Goal: Complete application form

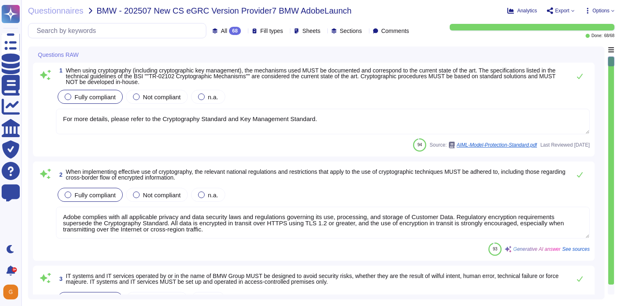
type textarea "For more details, please refer to the Cryptography Standard and Key Management …"
type textarea "Adobe complies with all applicable privacy and data security laws and regulatio…"
type textarea "On an annual basis, management performs a risk assessment of Adobe’s critical b…"
click at [350, 117] on textarea "For more details, please refer to the Cryptography Standard and Key Management …" at bounding box center [323, 122] width 534 height 26
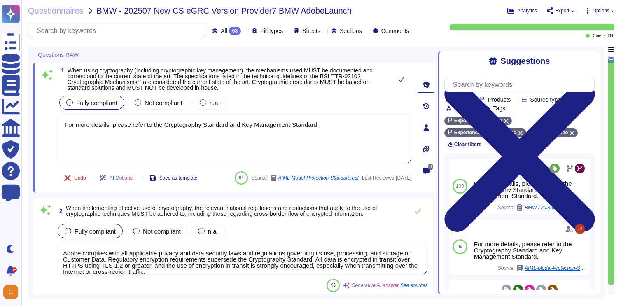
click at [400, 84] on button at bounding box center [402, 79] width 20 height 16
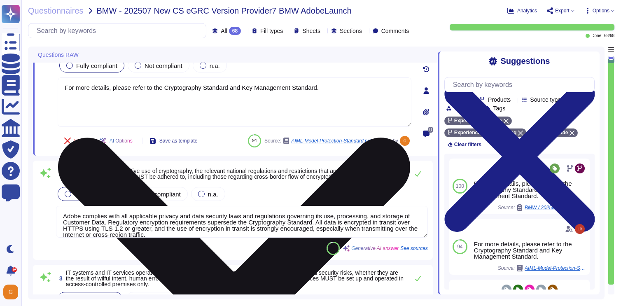
scroll to position [42, 0]
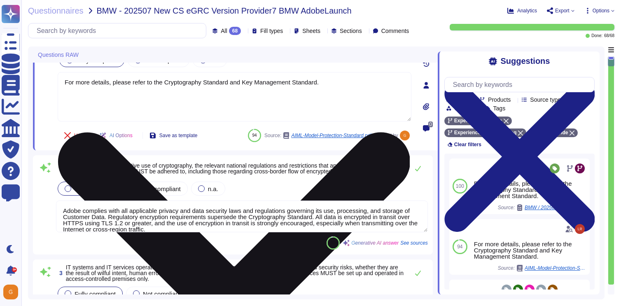
type textarea "A documented and implemented patch and update management process is in place at…"
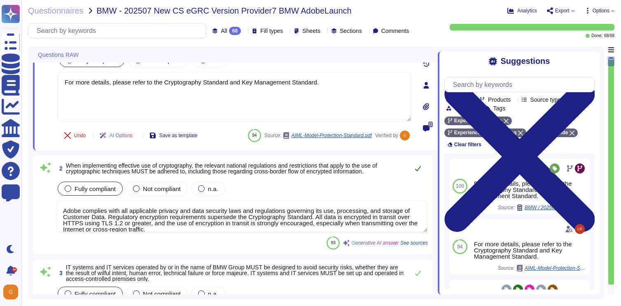
click at [417, 168] on icon at bounding box center [418, 168] width 7 height 7
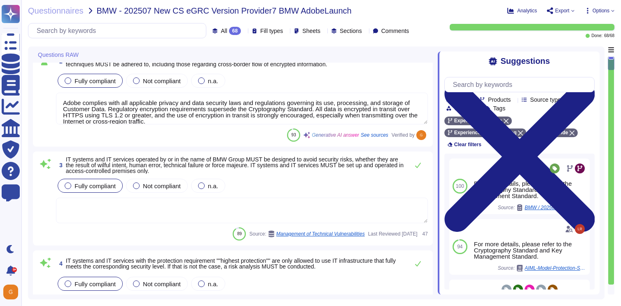
scroll to position [154, 0]
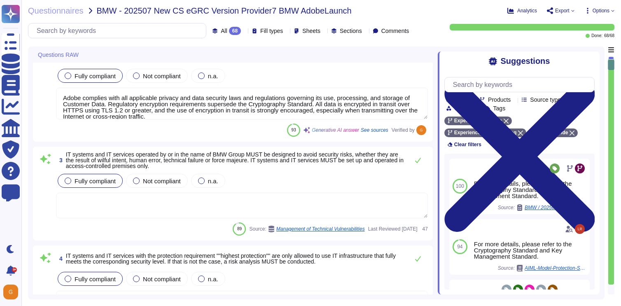
click at [318, 202] on textarea at bounding box center [242, 206] width 372 height 26
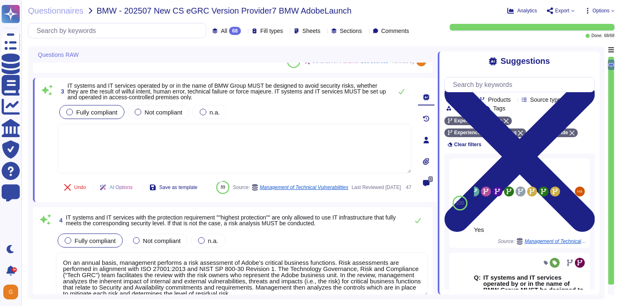
scroll to position [216, 0]
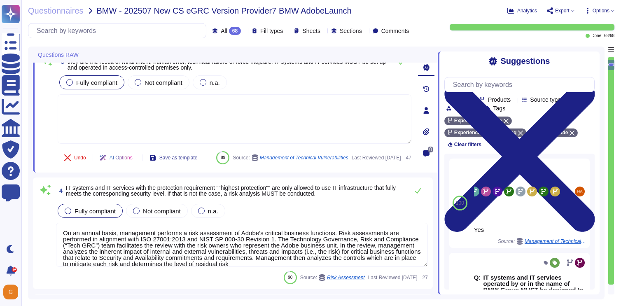
type textarea "Adobe implements comprehensive anti-malware protection mechanisms across its IT…"
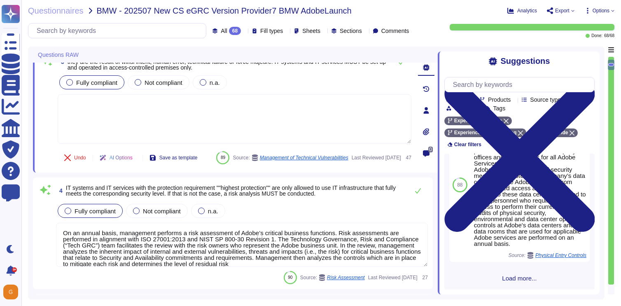
scroll to position [465, 0]
click at [507, 278] on span "Load more..." at bounding box center [519, 278] width 150 height 6
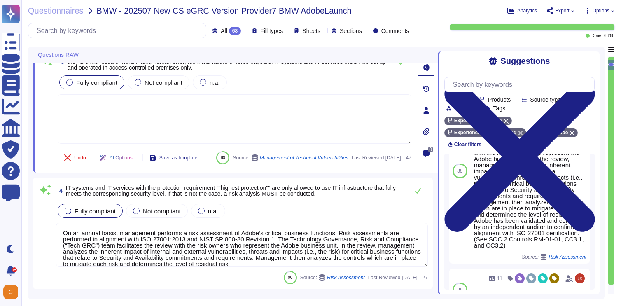
scroll to position [822, 0]
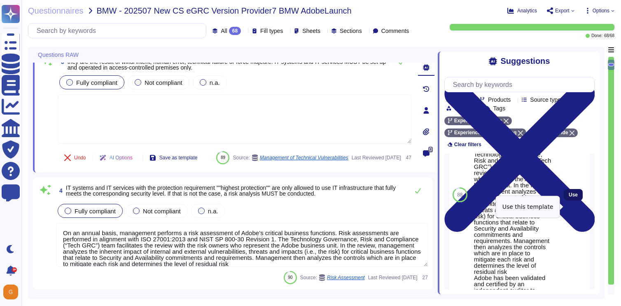
click at [570, 197] on span "Use" at bounding box center [573, 194] width 9 height 5
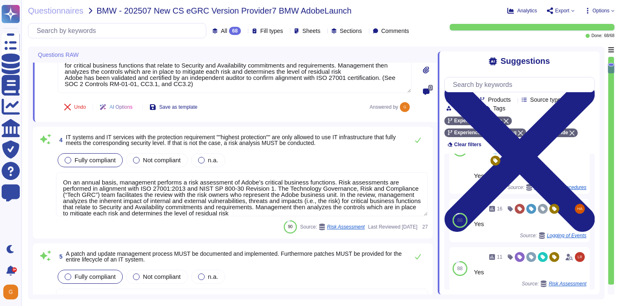
scroll to position [289, 0]
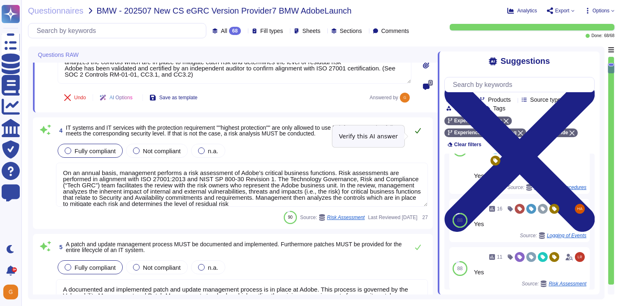
click at [419, 133] on icon at bounding box center [418, 130] width 6 height 5
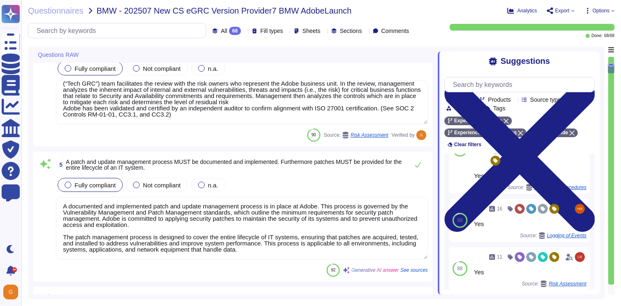
scroll to position [390, 0]
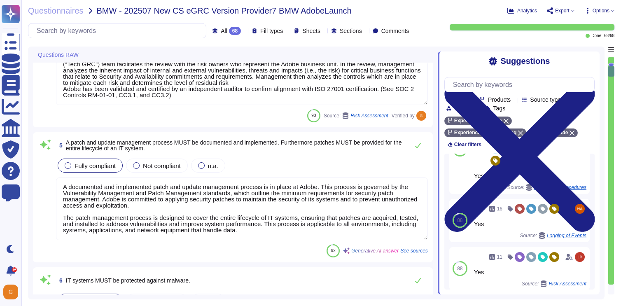
type textarea "Adobe deploys anti-virus and malware prevention solutions including, but not li…"
click at [418, 143] on icon at bounding box center [418, 145] width 7 height 7
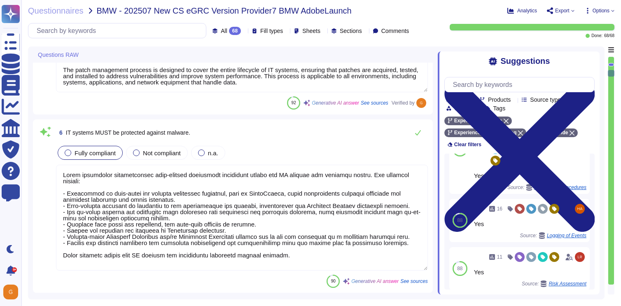
type textarea "For business, application, and configuration data, a backup process is document…"
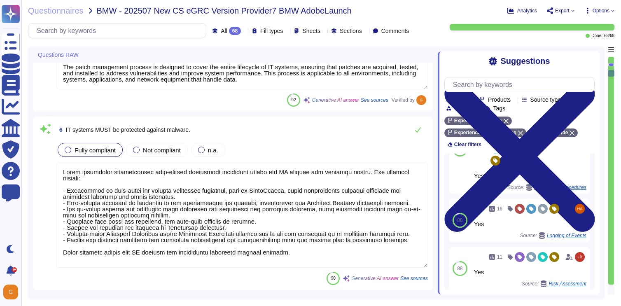
scroll to position [1, 0]
click at [417, 132] on icon at bounding box center [418, 129] width 7 height 7
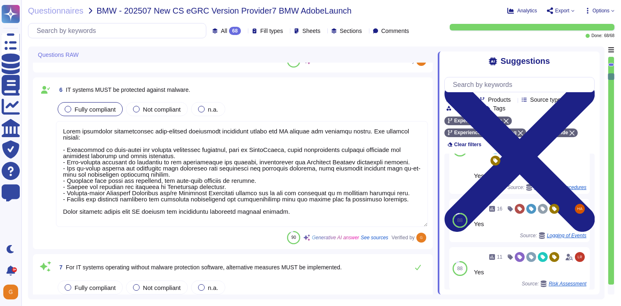
scroll to position [621, 0]
type textarea "Backup procedures are defined and documented in accordance with business-relate…"
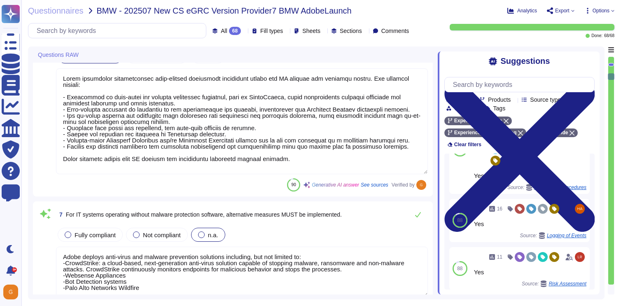
click at [203, 233] on div at bounding box center [201, 234] width 7 height 7
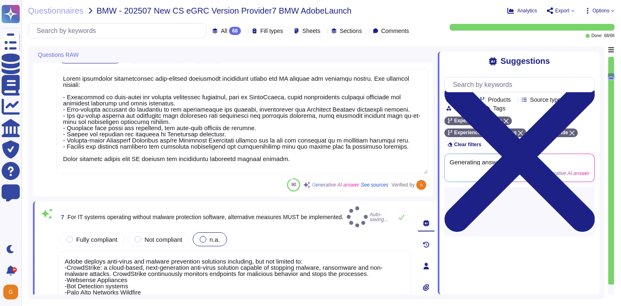
type textarea "Backup procedures are defined and documented in accordance with business-relate…"
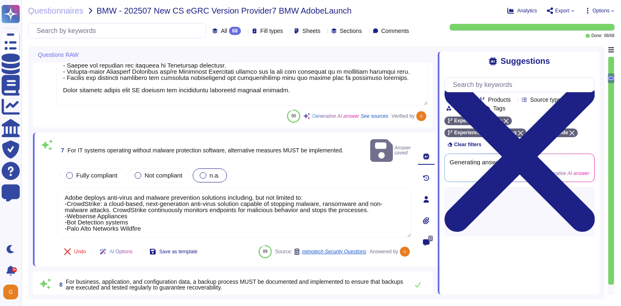
scroll to position [1, 0]
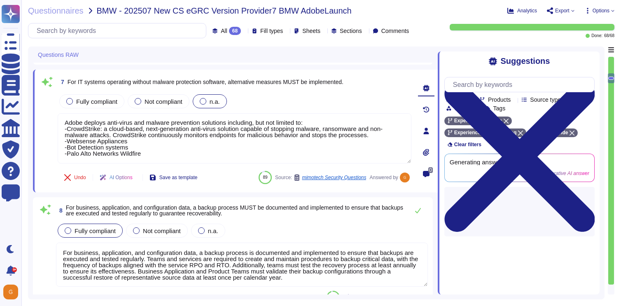
type textarea "The restoration of backups is tested annually by individual teams, who either r…"
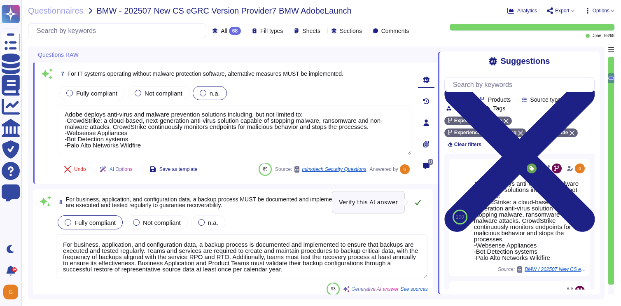
click at [418, 202] on icon at bounding box center [418, 202] width 7 height 7
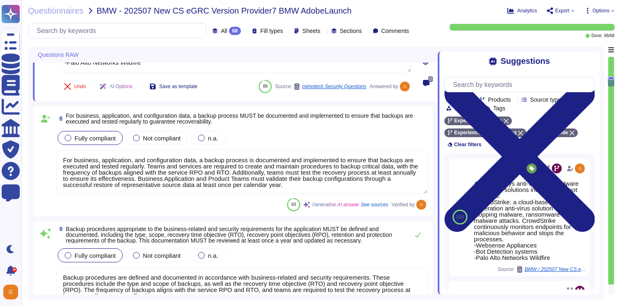
scroll to position [847, 0]
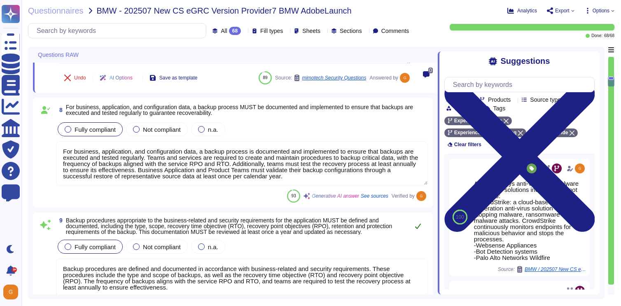
click at [417, 229] on icon at bounding box center [418, 226] width 7 height 7
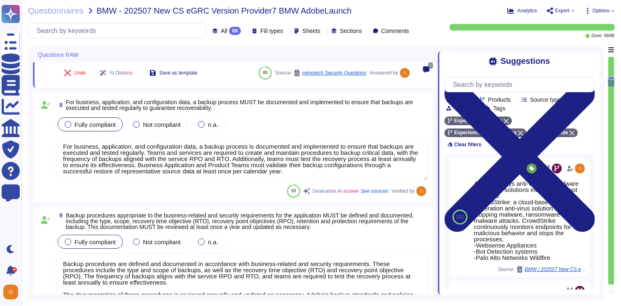
type textarea "Security alerts are recorded, evaluated, and stored in accordance with predefin…"
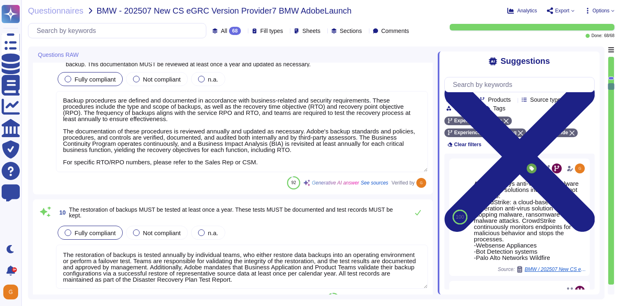
scroll to position [1015, 0]
type textarea "The Splunk predefined log formats must be used wherever possible. If you need t…"
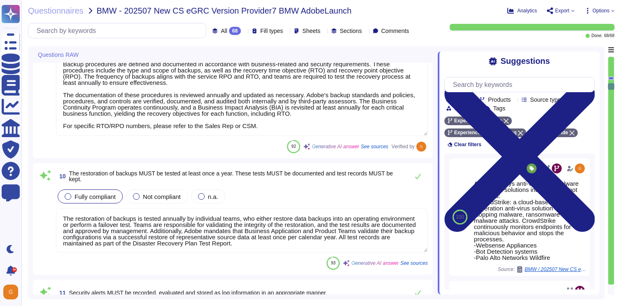
scroll to position [1048, 0]
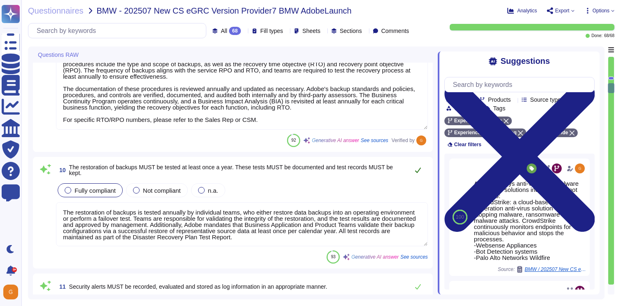
click at [421, 173] on button at bounding box center [418, 170] width 20 height 16
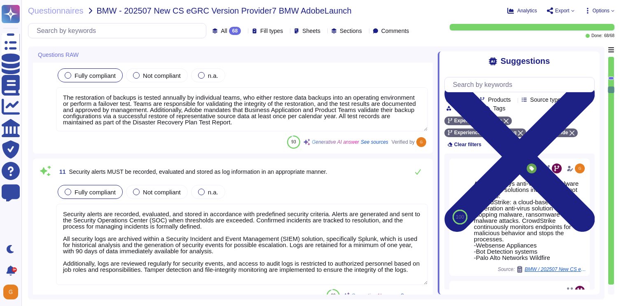
scroll to position [1158, 0]
type textarea "All changes to user access rights are logged, and the use of system utilities i…"
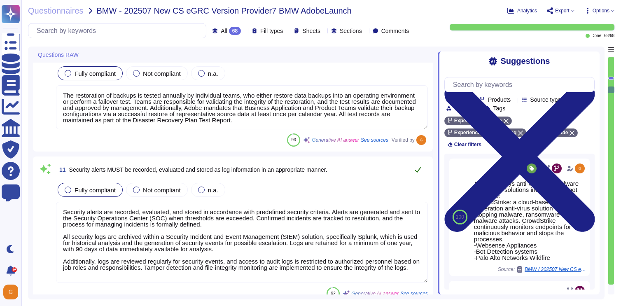
click at [417, 170] on icon at bounding box center [418, 169] width 7 height 7
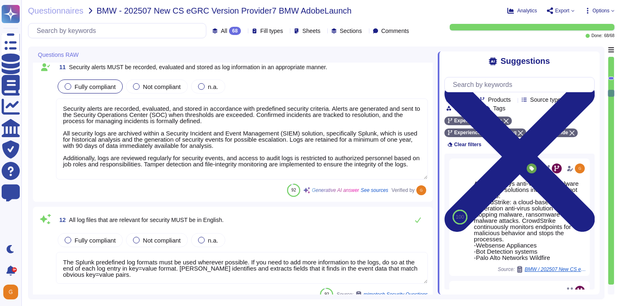
type textarea "Audit logs are reviewed on a regular basis for security events, and reviews are…"
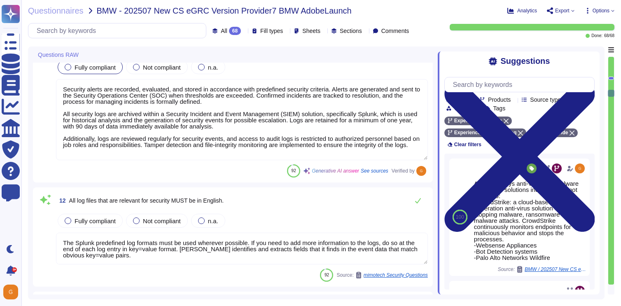
scroll to position [1276, 0]
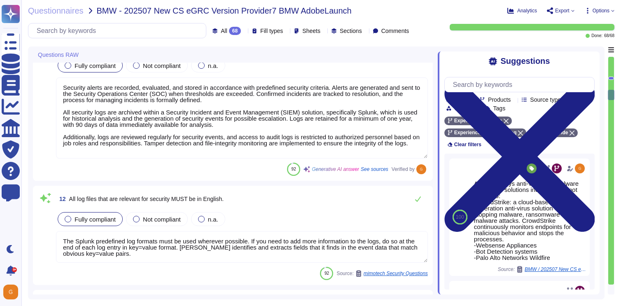
click at [88, 219] on span "Fully compliant" at bounding box center [95, 219] width 41 height 7
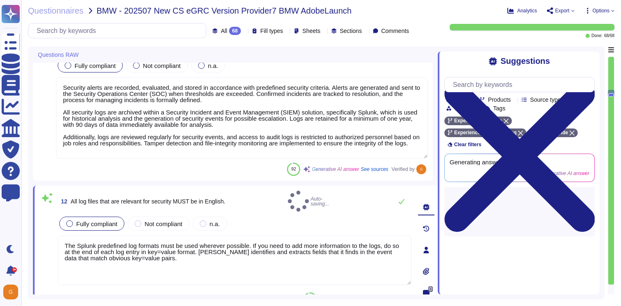
type textarea "Audit logs are reviewed on a regular basis for security events, and reviews are…"
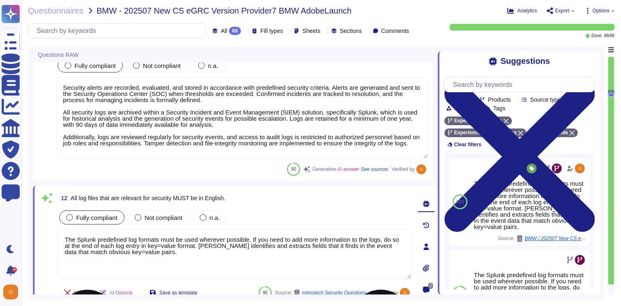
click at [170, 253] on textarea "The Splunk predefined log formats must be used wherever possible. If you need t…" at bounding box center [235, 253] width 354 height 49
drag, startPoint x: 170, startPoint y: 253, endPoint x: 60, endPoint y: 236, distance: 111.3
click at [60, 236] on textarea "The Splunk predefined log formats must be used wherever possible. If you need t…" at bounding box center [235, 253] width 354 height 49
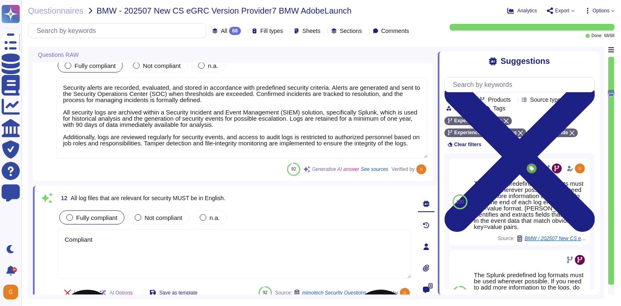
type textarea "Compliant."
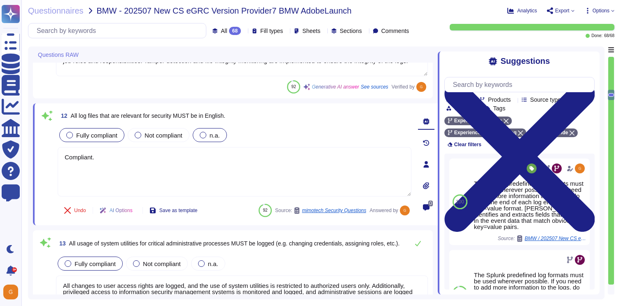
type textarea "All changes to IT systems and IT services are tracked and documented through Ad…"
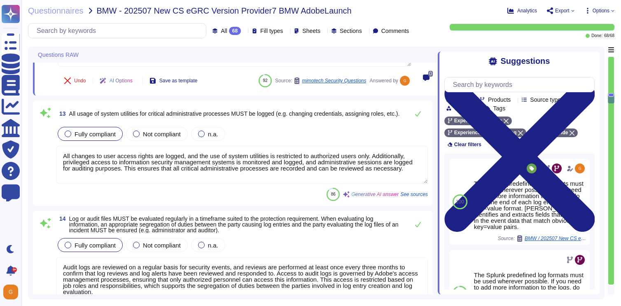
type textarea "- Access to audit logs is governed by Adobe's access management processes and i…"
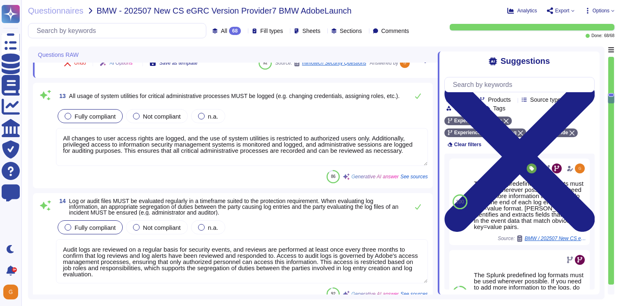
scroll to position [1497, 0]
type textarea "Compliant."
click at [422, 93] on button at bounding box center [418, 95] width 20 height 16
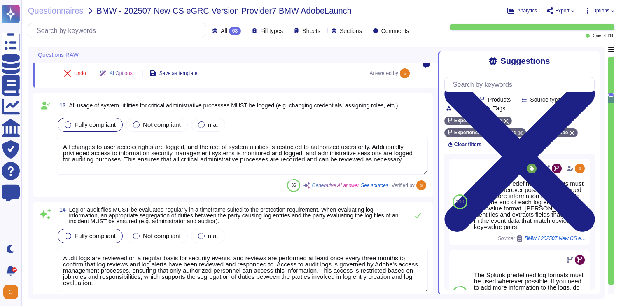
scroll to position [1, 0]
click at [416, 212] on icon at bounding box center [418, 215] width 7 height 7
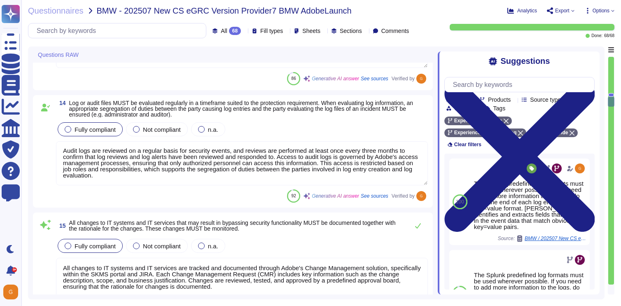
scroll to position [1596, 0]
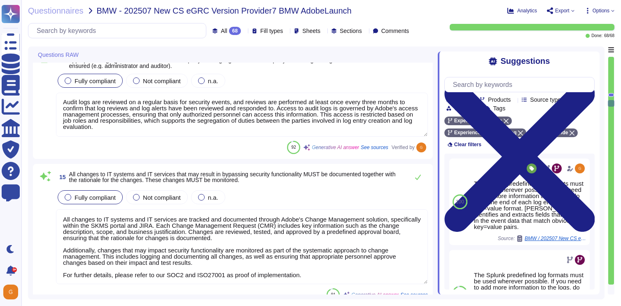
type textarea "All Adobe servers, self-synchronizing applications, and network devices, both o…"
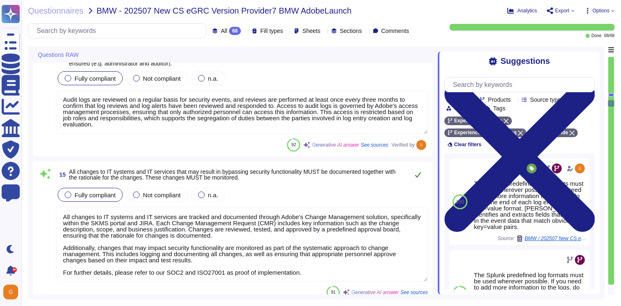
click at [418, 176] on icon at bounding box center [418, 174] width 6 height 5
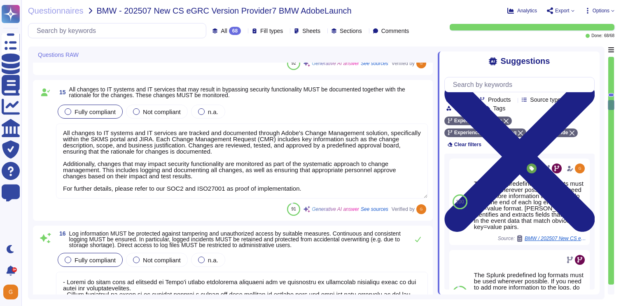
scroll to position [1, 0]
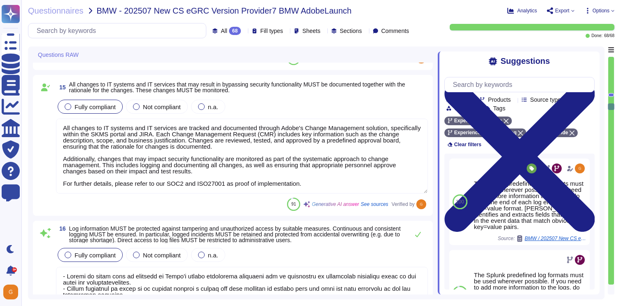
type textarea "Access to data with the protection requirement "Highest Protection" is governed…"
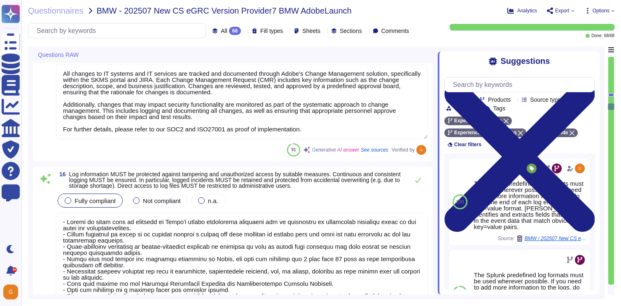
scroll to position [1802, 0]
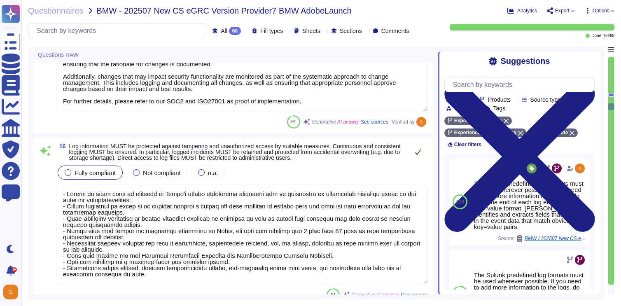
click at [416, 154] on icon at bounding box center [418, 151] width 6 height 5
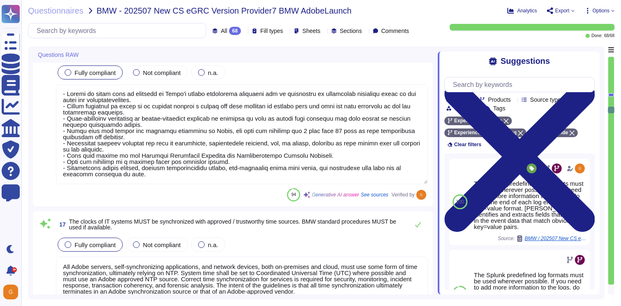
type textarea "Identified vulnerabilities of IT systems and IT services are documented, assess…"
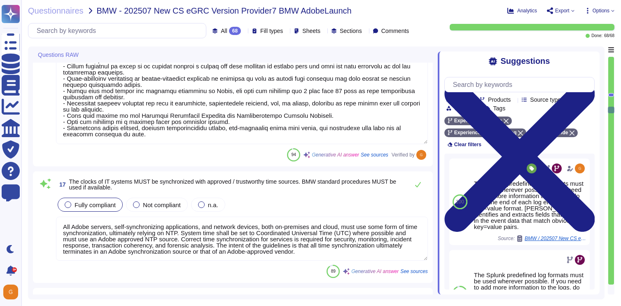
scroll to position [1938, 0]
click at [421, 183] on icon at bounding box center [418, 183] width 7 height 7
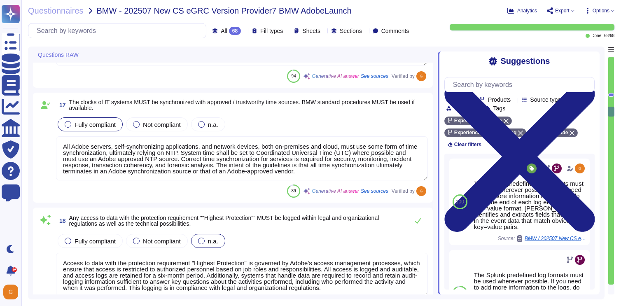
type textarea "All IT systems and services are hardened according to the Center for Internet S…"
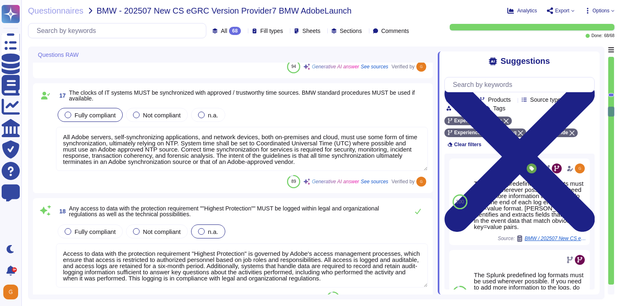
scroll to position [2021, 0]
click at [70, 227] on label "Fully compliant" at bounding box center [90, 230] width 51 height 7
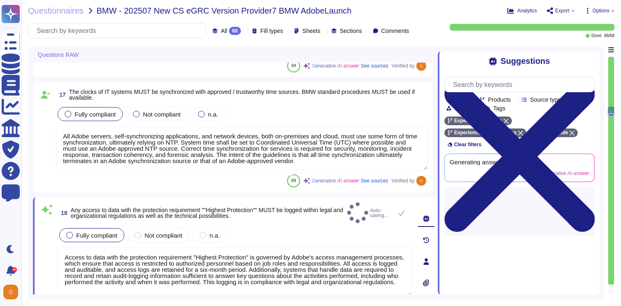
type textarea "All IT systems and services are hardened according to the Center for Internet S…"
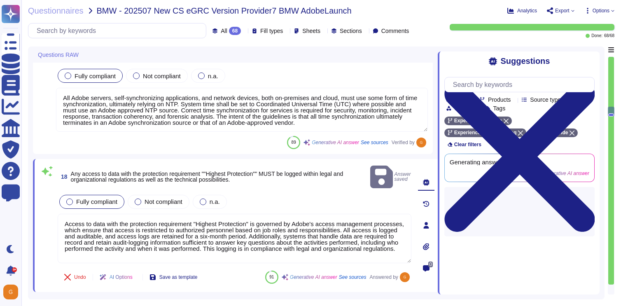
scroll to position [2124, 0]
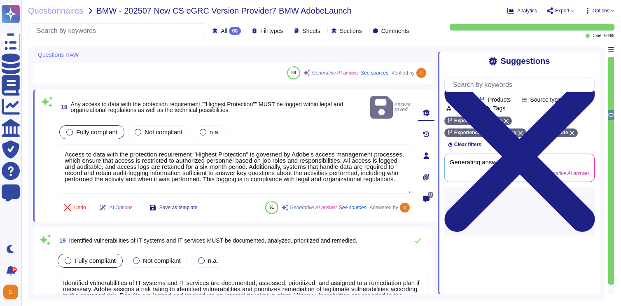
type textarea "IT systems and services are operated and monitored in accordance with predefine…"
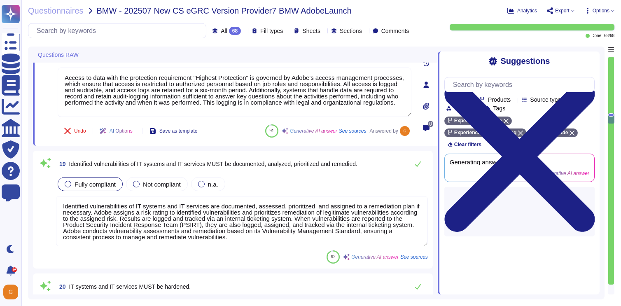
scroll to position [2191, 0]
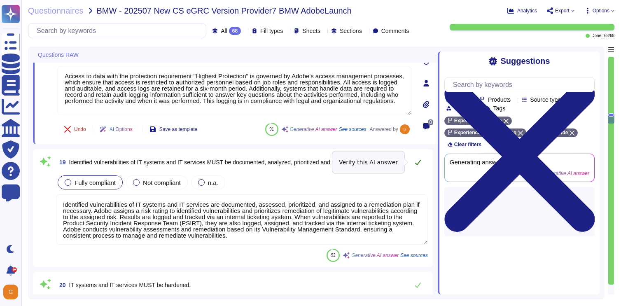
click at [422, 161] on button at bounding box center [418, 162] width 20 height 16
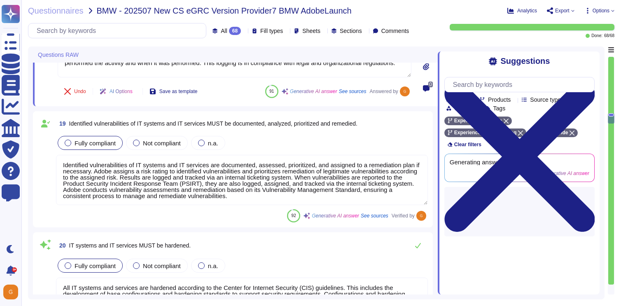
type textarea "Adobe maintains separate development, test, and production environments to ensu…"
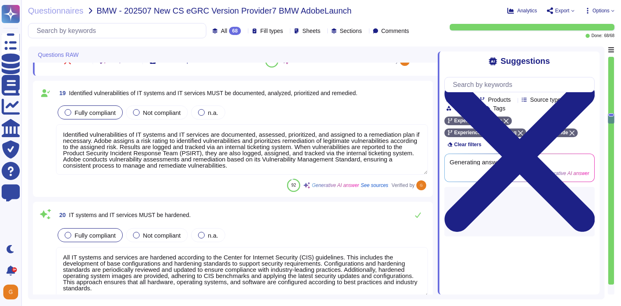
scroll to position [1, 0]
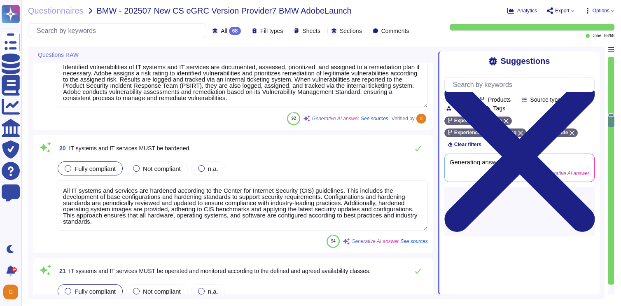
type textarea "At Adobe, development software must be used only within designated development …"
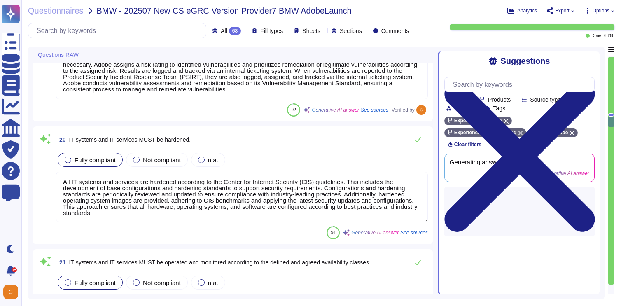
scroll to position [2325, 0]
click at [421, 129] on div "20 IT systems and IT services MUST be hardened. Fully compliant Not compliant n…" at bounding box center [233, 186] width 400 height 118
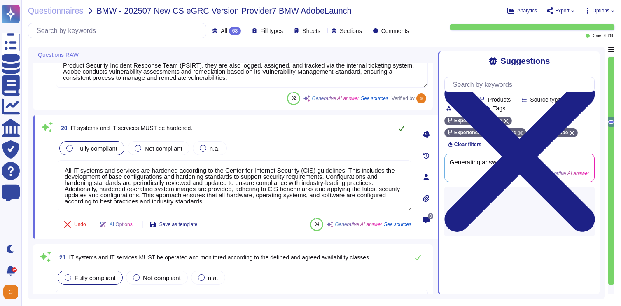
click at [401, 128] on icon at bounding box center [401, 128] width 7 height 7
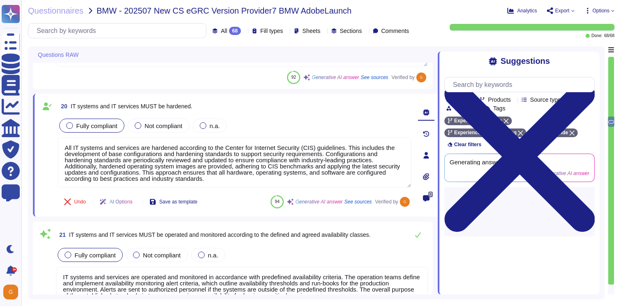
scroll to position [2391, 0]
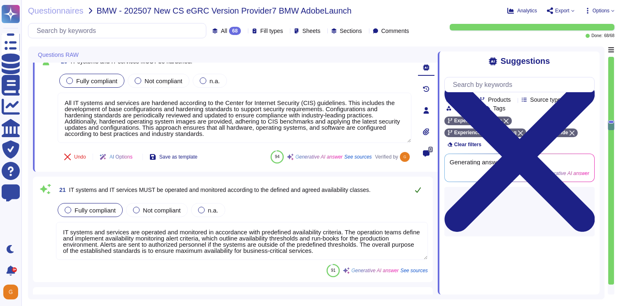
click at [415, 192] on icon at bounding box center [418, 190] width 7 height 7
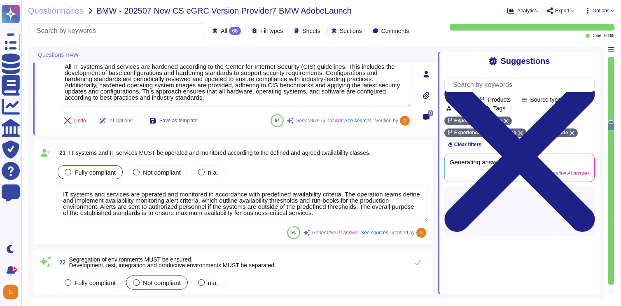
type textarea "Data classified as strictly confidential or higher is required to be encrypted …"
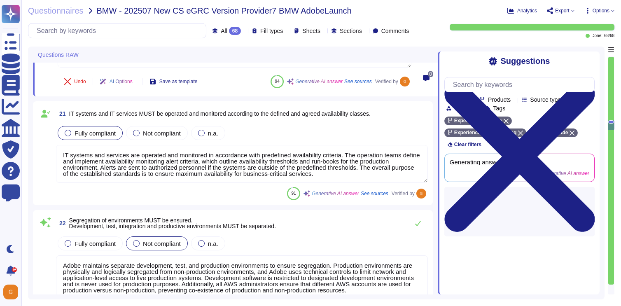
scroll to position [2490, 0]
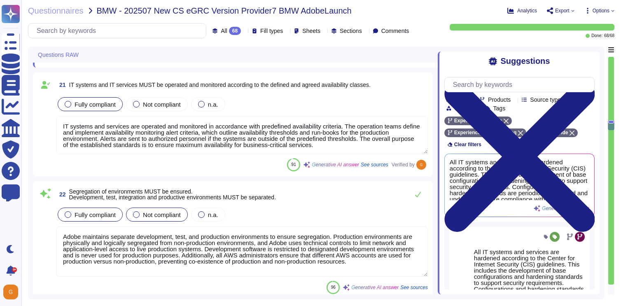
click at [72, 214] on label "Fully compliant" at bounding box center [90, 214] width 51 height 7
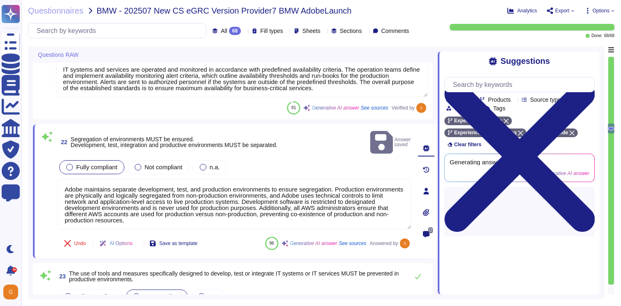
scroll to position [2541, 0]
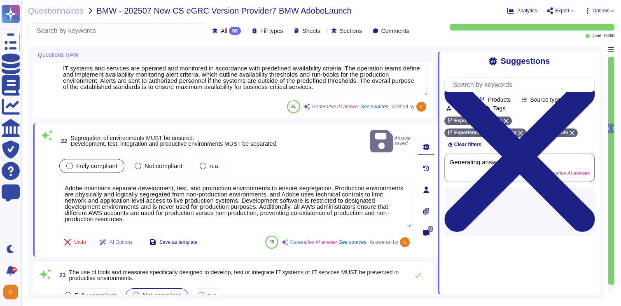
type textarea "Remote access requires two-factor authentication with an RSA security token thr…"
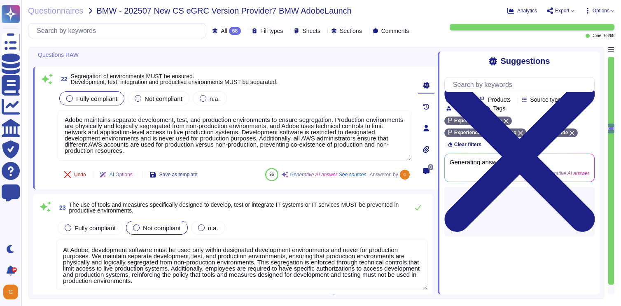
scroll to position [2597, 0]
click at [98, 226] on span "Fully compliant" at bounding box center [95, 228] width 41 height 7
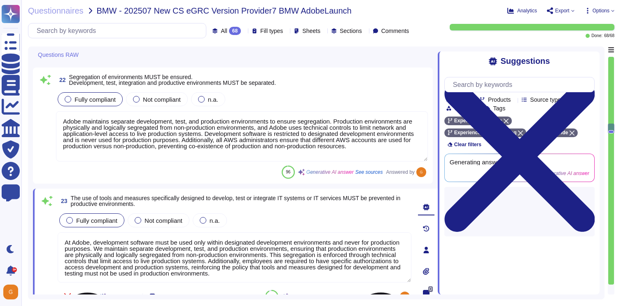
scroll to position [1, 0]
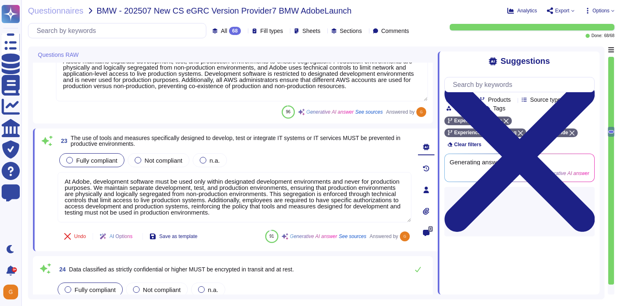
type textarea "Adobe implements logical and physical separation of IT system components based …"
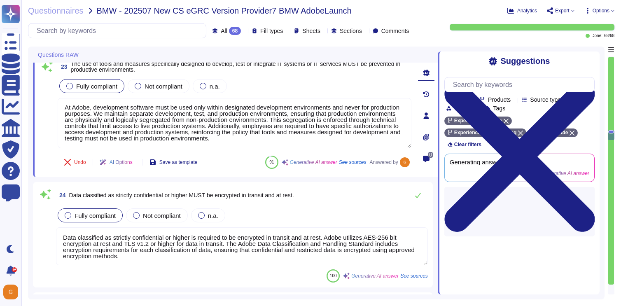
scroll to position [2734, 0]
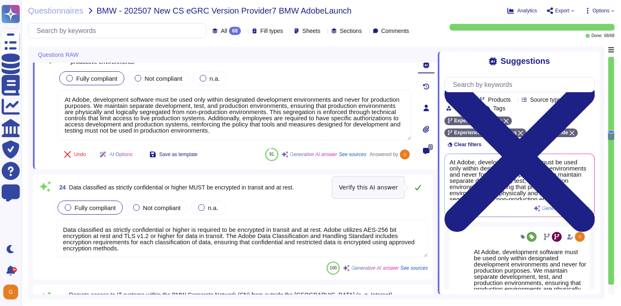
click at [420, 186] on icon at bounding box center [418, 187] width 6 height 5
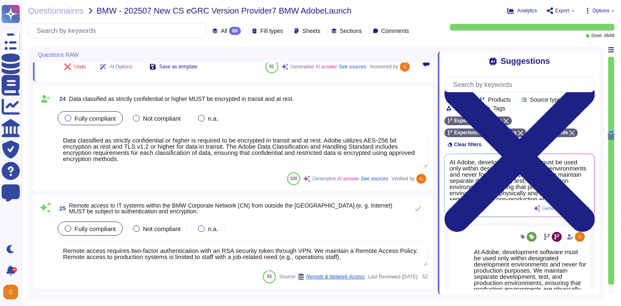
scroll to position [2838, 0]
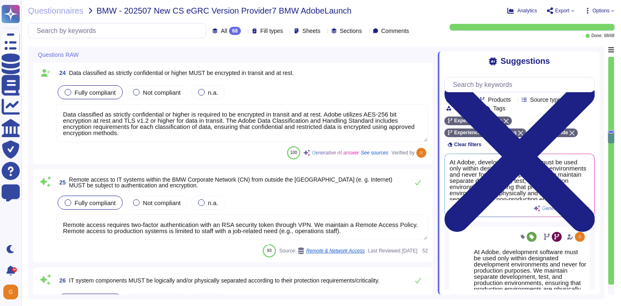
type textarea "All inbound emails go through spam, malware, phish, user impersonation, domain …"
click at [417, 184] on icon at bounding box center [418, 182] width 6 height 5
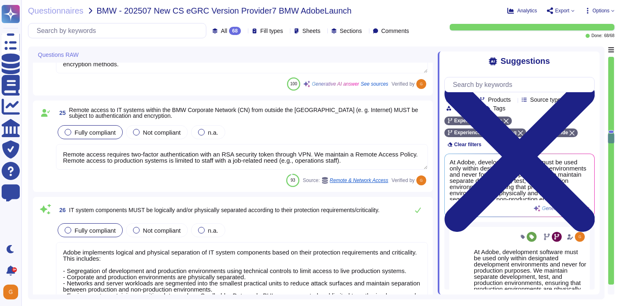
scroll to position [2910, 0]
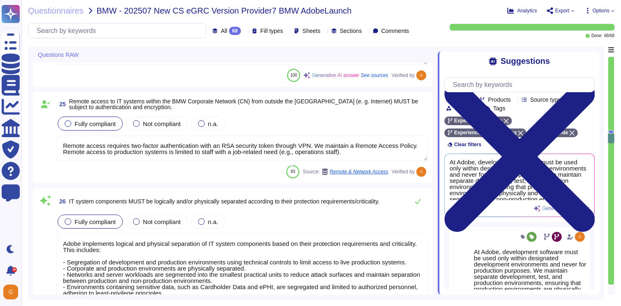
type textarea "All communications within our services are authenticated and encrypted in trans…"
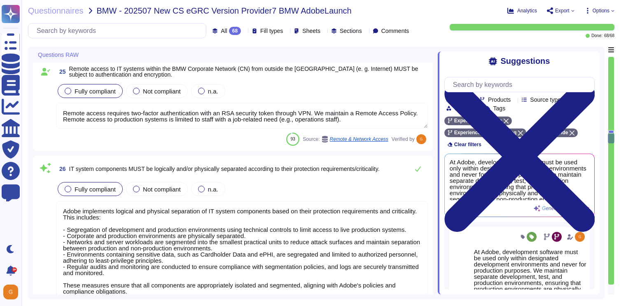
scroll to position [1, 0]
click at [422, 169] on button at bounding box center [418, 169] width 20 height 16
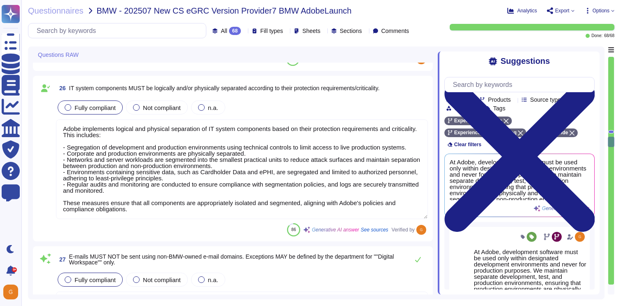
type textarea "All data at rest is encrypted by the cloud service provider by default. Adobe u…"
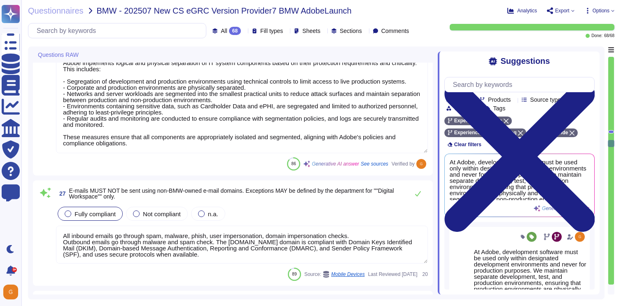
scroll to position [3090, 0]
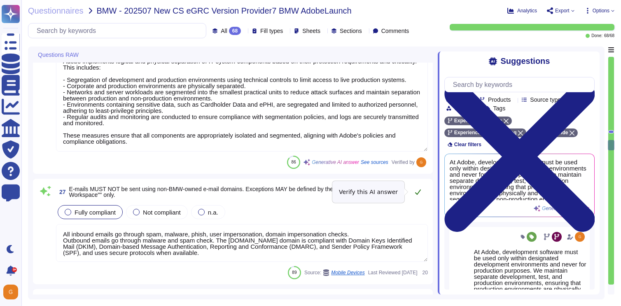
click at [416, 192] on icon at bounding box center [418, 192] width 7 height 7
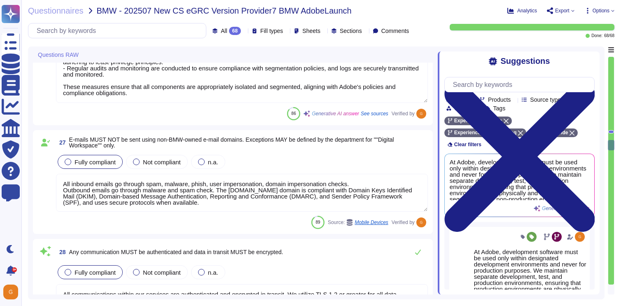
type textarea "Key management is ensured according to protection requirements through the impl…"
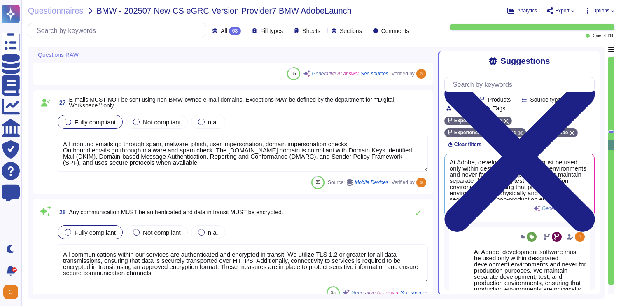
scroll to position [3183, 0]
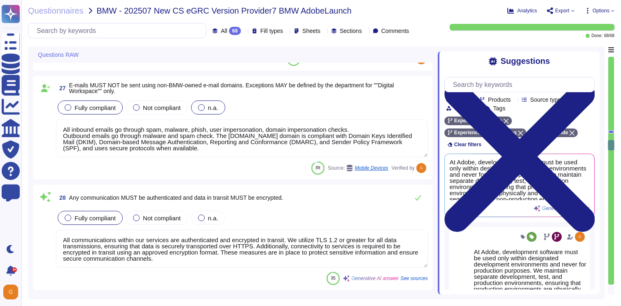
click at [205, 106] on div at bounding box center [201, 107] width 7 height 7
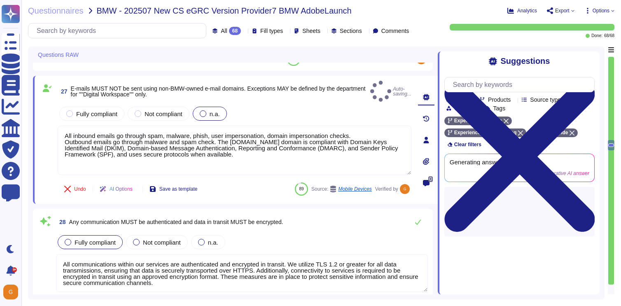
type textarea "Key management is ensured according to protection requirements through the impl…"
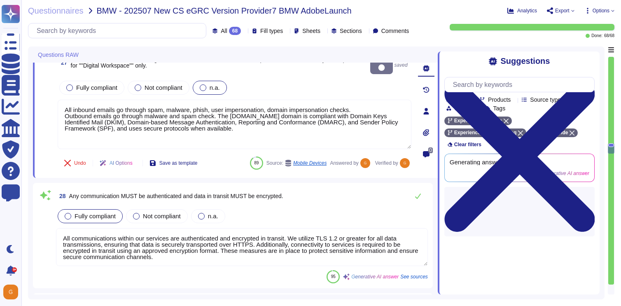
scroll to position [3224, 0]
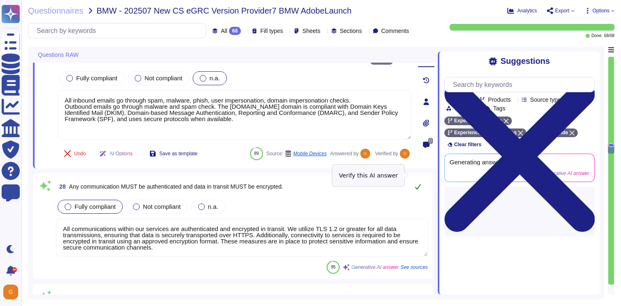
click at [417, 183] on icon at bounding box center [418, 186] width 7 height 7
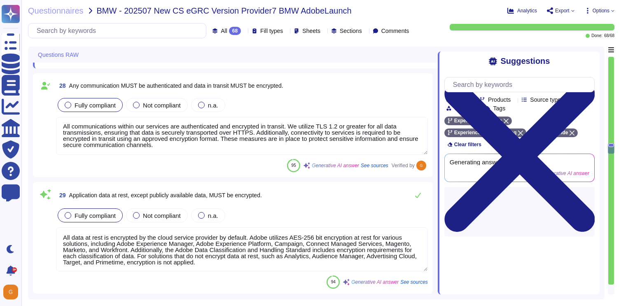
scroll to position [3320, 0]
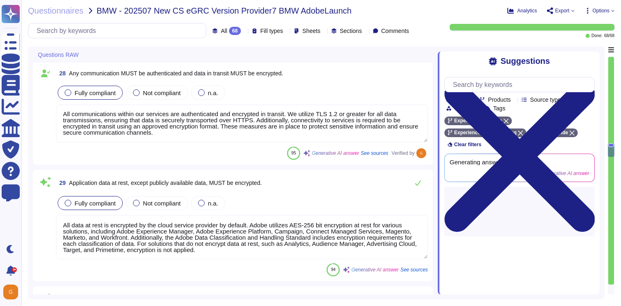
type textarea "The requirement here is that production must have its own Azure subscription, b…"
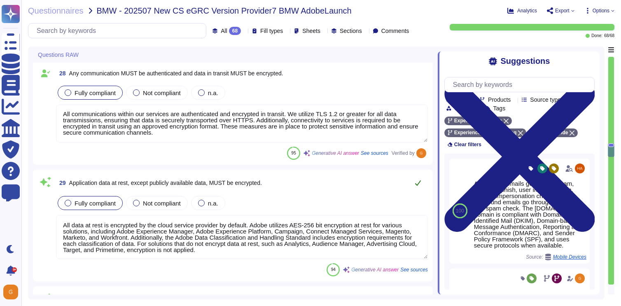
click at [418, 184] on icon at bounding box center [418, 182] width 6 height 5
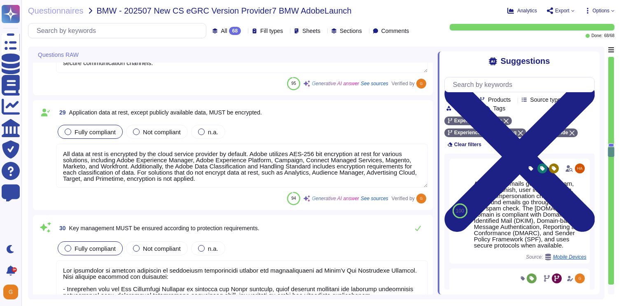
scroll to position [3405, 0]
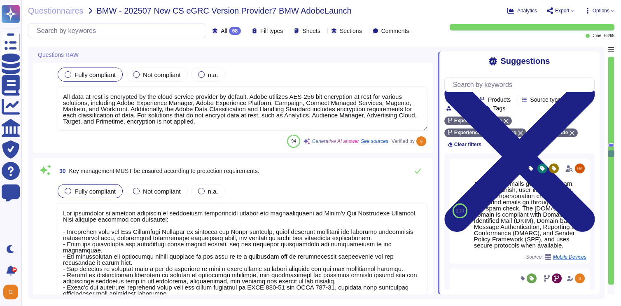
type textarea "Yes. Solutions are reviewed against the OWASP secure coding practices checklist…"
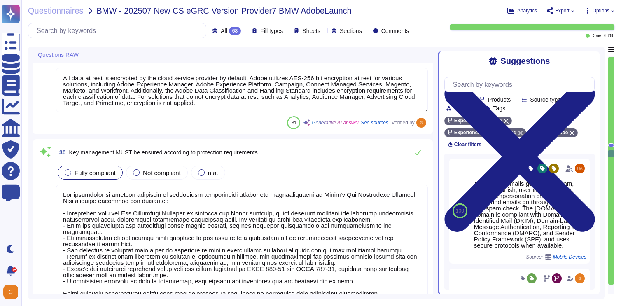
scroll to position [3485, 0]
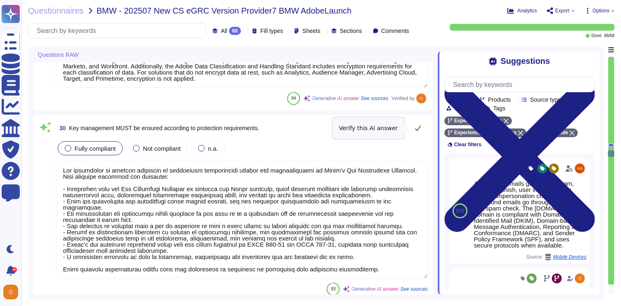
click at [418, 125] on icon at bounding box center [418, 128] width 7 height 7
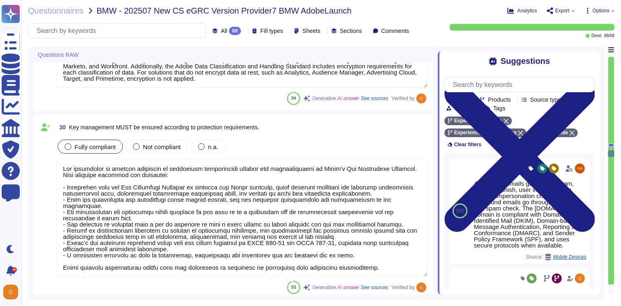
scroll to position [1, 0]
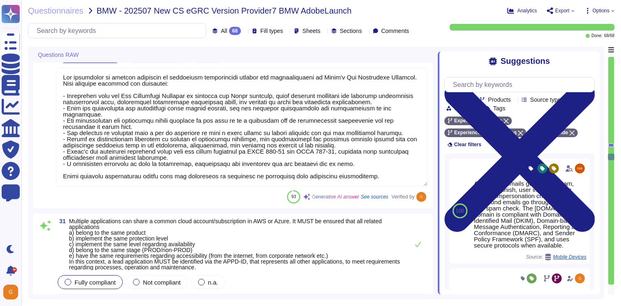
type textarea "All source code is stored in Adobe-approved version control mechanisms, specifi…"
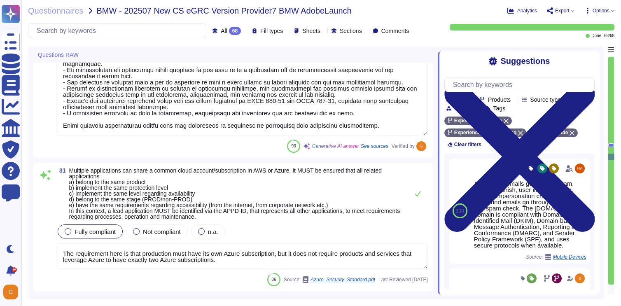
scroll to position [3622, 0]
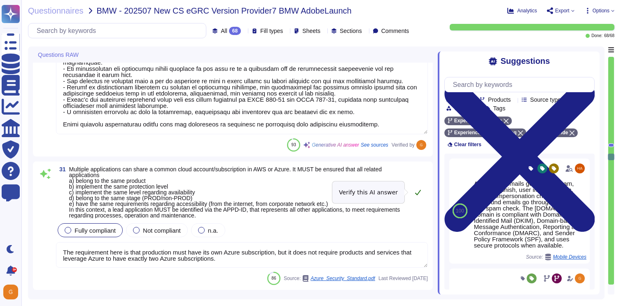
click at [417, 193] on icon at bounding box center [418, 192] width 7 height 7
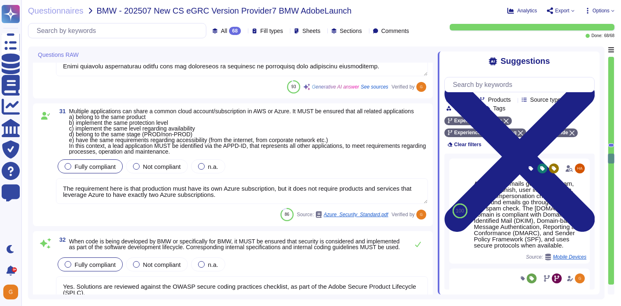
scroll to position [3691, 0]
type textarea "All access paths in developed software without proper authorization must be rem…"
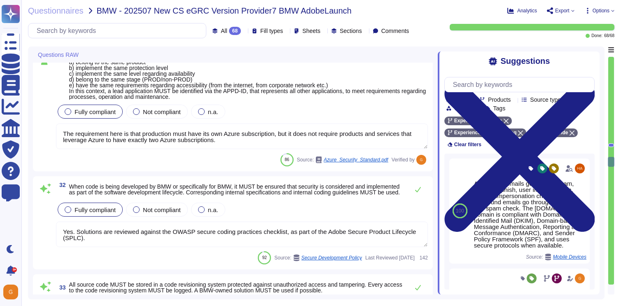
scroll to position [3738, 0]
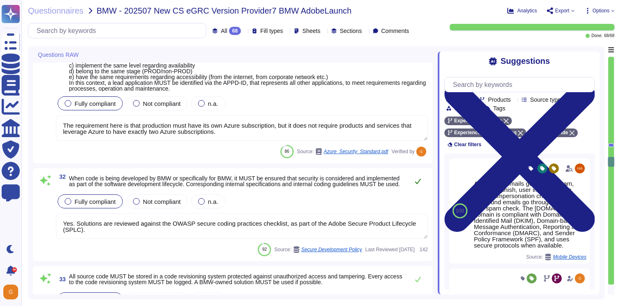
click at [418, 184] on icon at bounding box center [418, 181] width 7 height 7
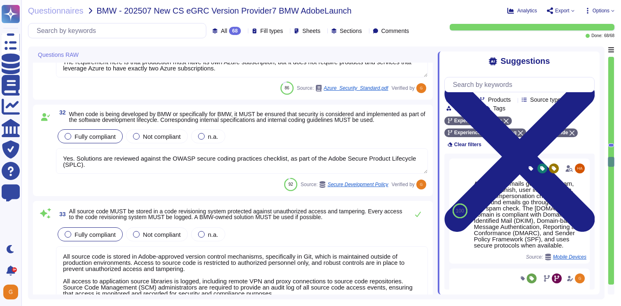
scroll to position [3826, 0]
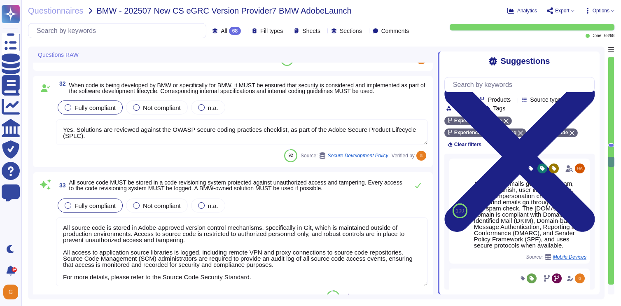
type textarea "The administration of IT systems and IT services at Adobe is conducted through …"
click at [418, 188] on icon at bounding box center [418, 185] width 6 height 5
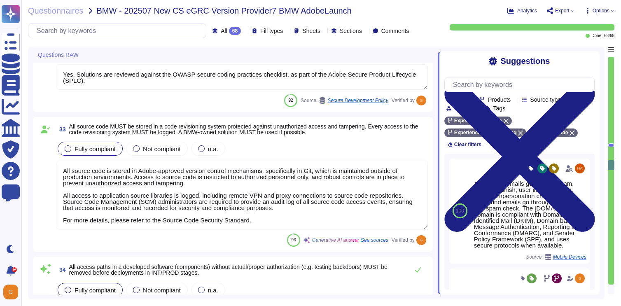
scroll to position [3909, 0]
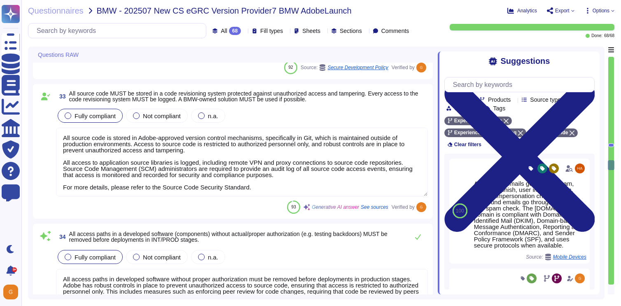
type textarea "Interactive logons to server systems are only permitted through encrypted proto…"
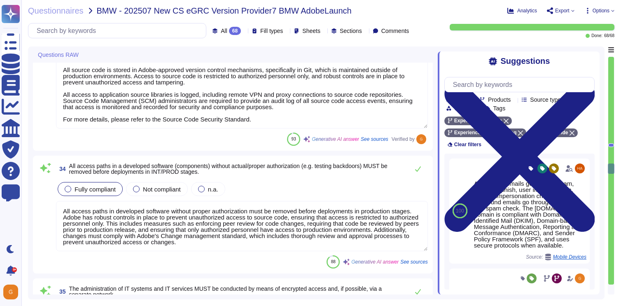
scroll to position [3981, 0]
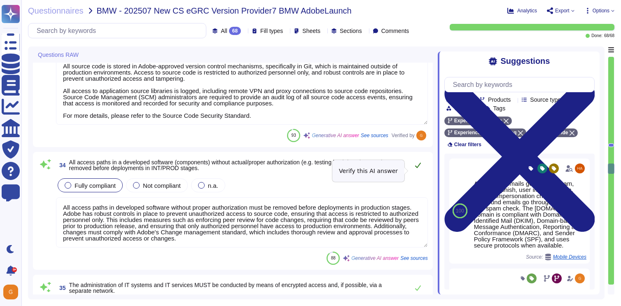
click at [417, 168] on icon at bounding box center [418, 165] width 7 height 7
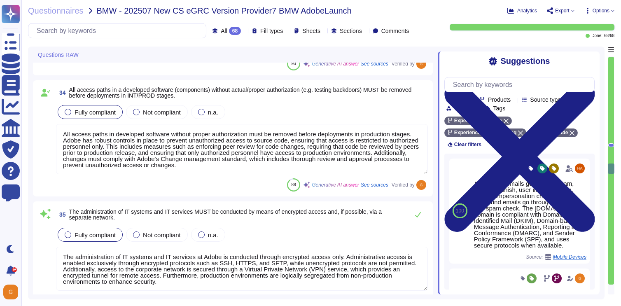
type textarea "Adobe closely monitors the usage of third-party components in its products and …"
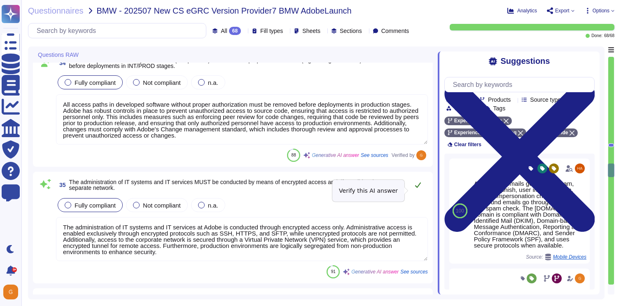
click at [420, 188] on icon at bounding box center [418, 184] width 6 height 5
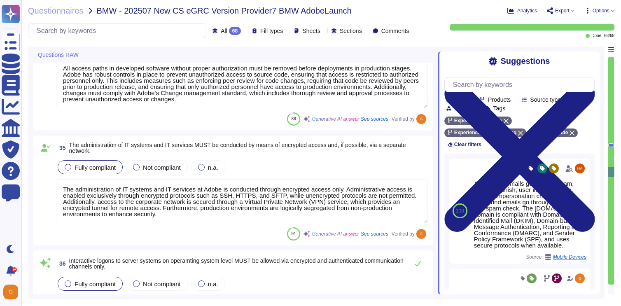
type textarea "Adobe maintains segmented development and production environments for DPS, usin…"
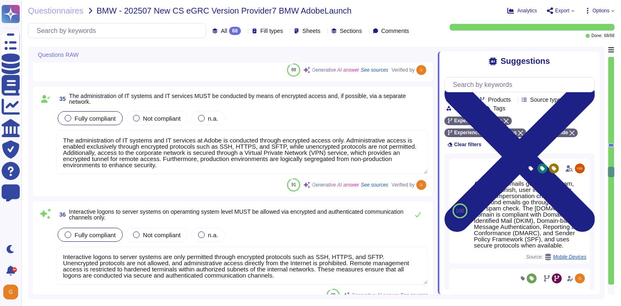
scroll to position [4181, 0]
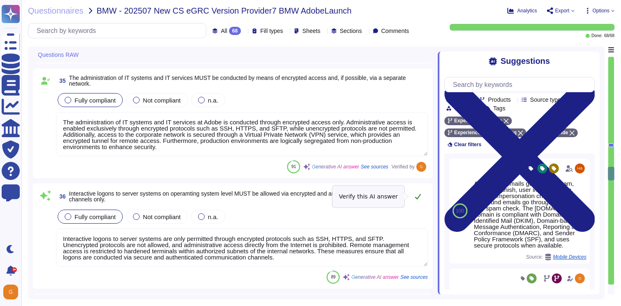
click at [419, 196] on icon at bounding box center [418, 196] width 6 height 5
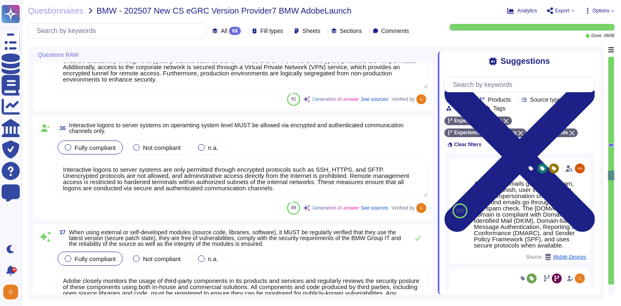
type textarea "Adobe's internal SPLC and vulnerability management processes include manual and…"
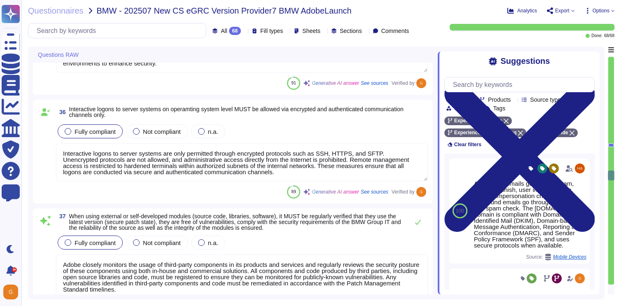
scroll to position [4263, 0]
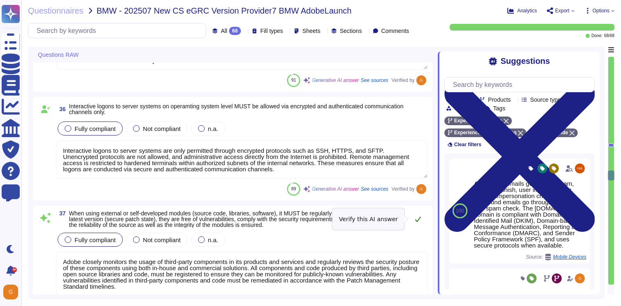
click at [417, 218] on icon at bounding box center [418, 219] width 7 height 7
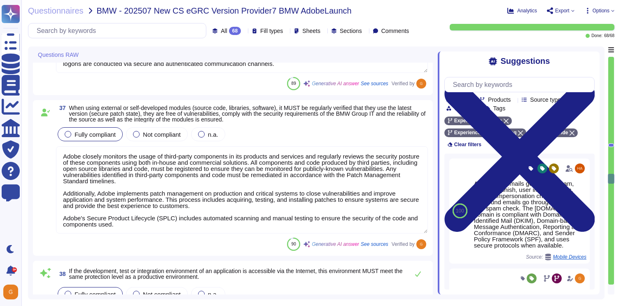
type textarea "Adobe does not use customer data outside of production environments. Test data …"
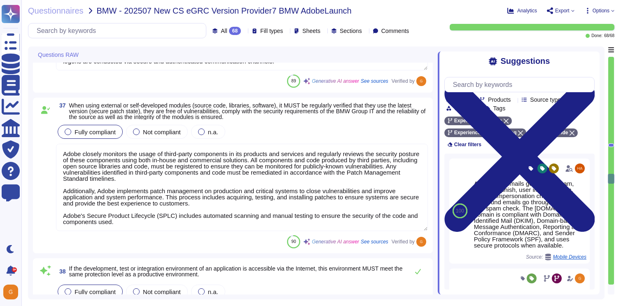
scroll to position [1, 0]
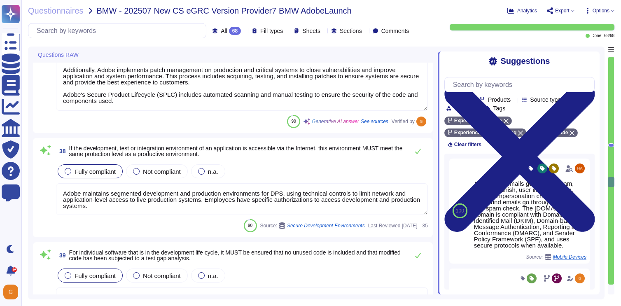
type textarea "The responsibility for a deployed container is documented through the requireme…"
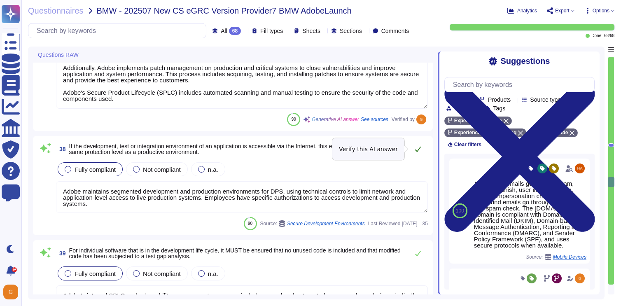
click at [418, 149] on icon at bounding box center [418, 149] width 6 height 5
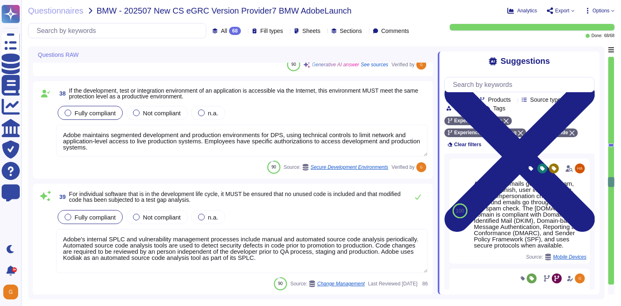
scroll to position [4541, 0]
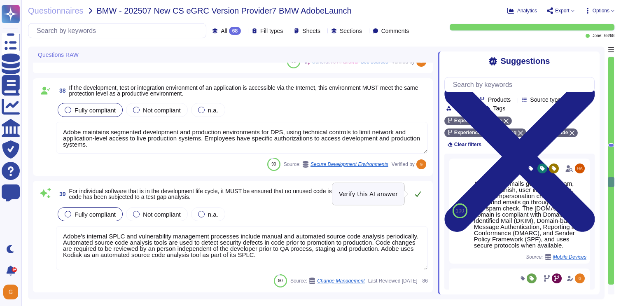
click at [418, 194] on icon at bounding box center [418, 194] width 7 height 7
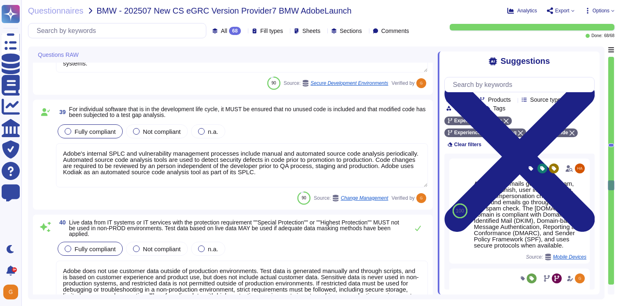
scroll to position [4646, 0]
type textarea "Containerized applications are isolated through multiple security boundaries, i…"
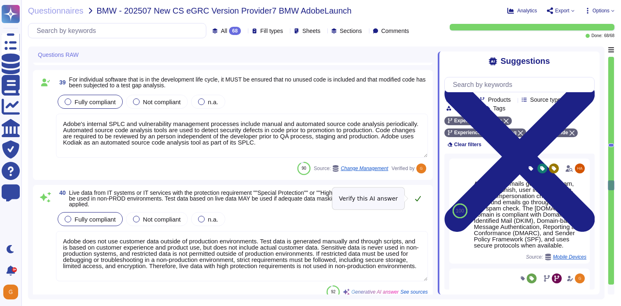
click at [414, 202] on button at bounding box center [418, 198] width 20 height 16
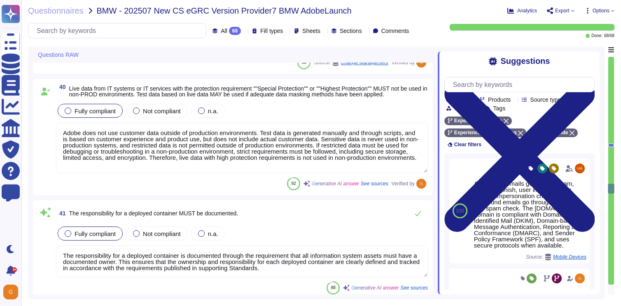
scroll to position [4754, 0]
type textarea "Containers and their corresponding images are indeed hardened before deployment…"
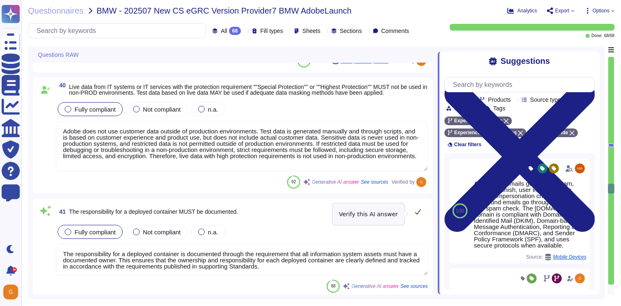
click at [420, 215] on icon at bounding box center [418, 211] width 7 height 7
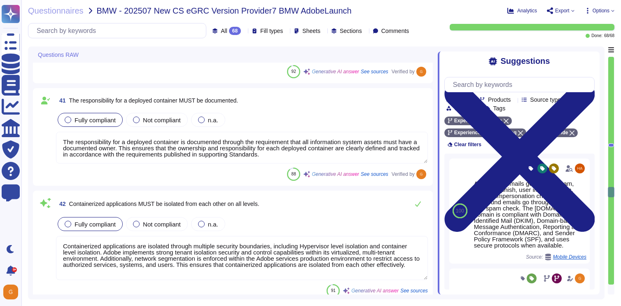
type textarea "A check for security risks is conducted as part of the security risk management…"
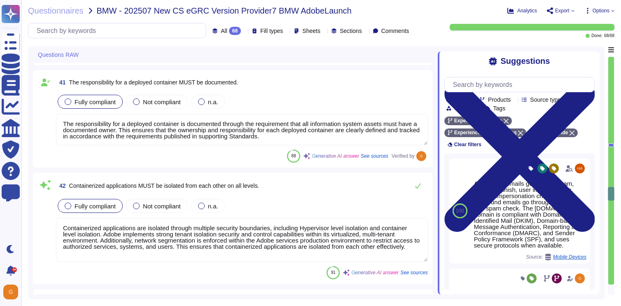
scroll to position [4878, 0]
click at [420, 188] on icon at bounding box center [418, 185] width 7 height 7
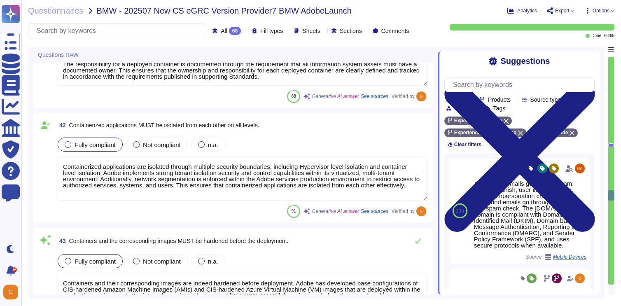
type textarea "IT security is contractually established through the inclusion of security clau…"
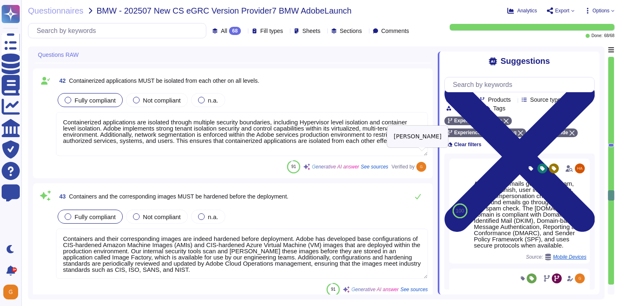
scroll to position [4994, 0]
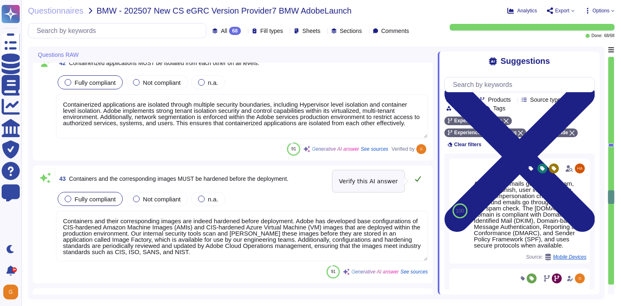
click at [420, 184] on button at bounding box center [418, 178] width 20 height 16
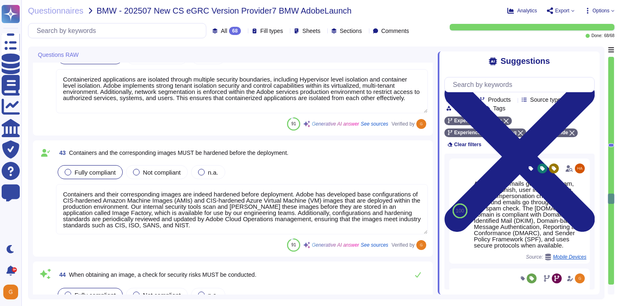
type textarea "Third-party agreements are reviewed by Adobe's Legal team. Provision for the se…"
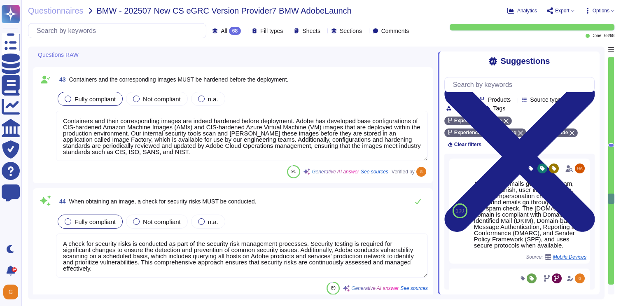
scroll to position [5090, 0]
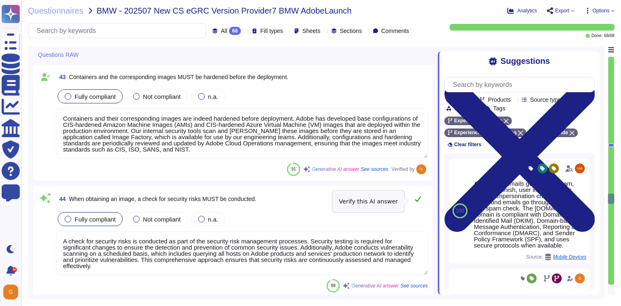
click at [417, 201] on icon at bounding box center [418, 199] width 7 height 7
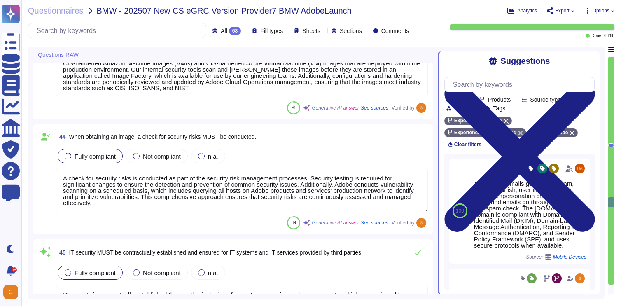
type textarea "Yes, Adobe has established information security policies that ensure procedures…"
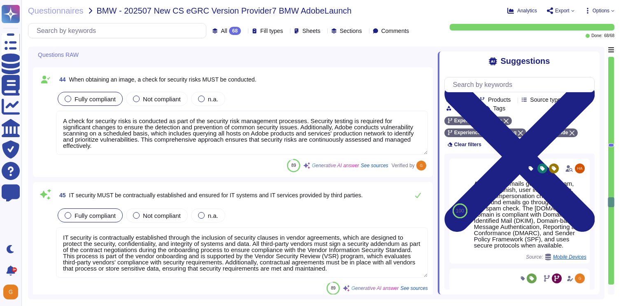
scroll to position [5218, 0]
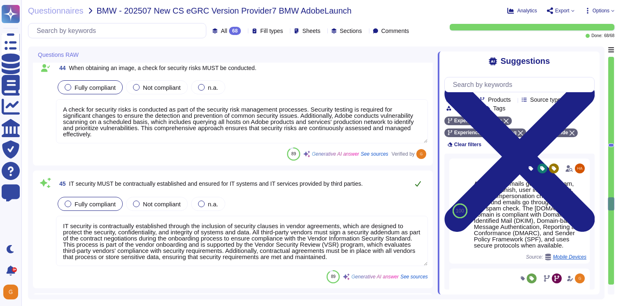
click at [416, 184] on icon at bounding box center [418, 183] width 7 height 7
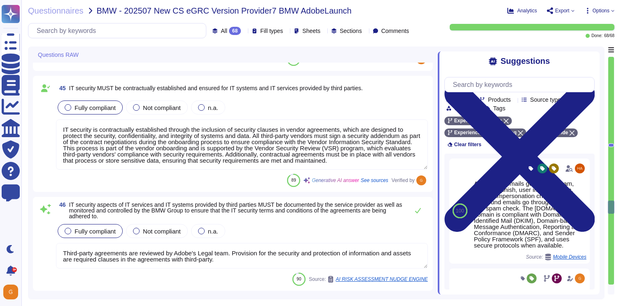
type textarea "For any authentication and authorization purposes, the use of AWS IAM is highly…"
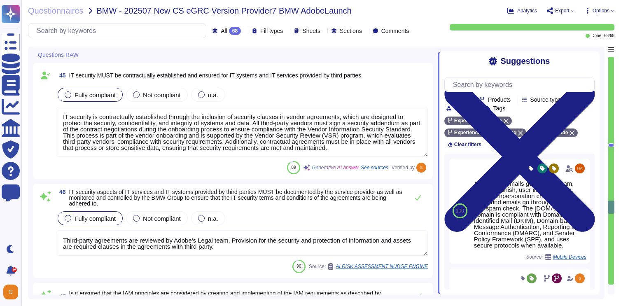
scroll to position [5323, 0]
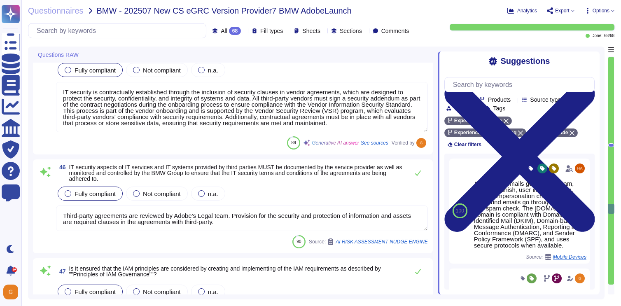
type textarea "Yes, all employee lifecycle changes that require IAM actions are managed accord…"
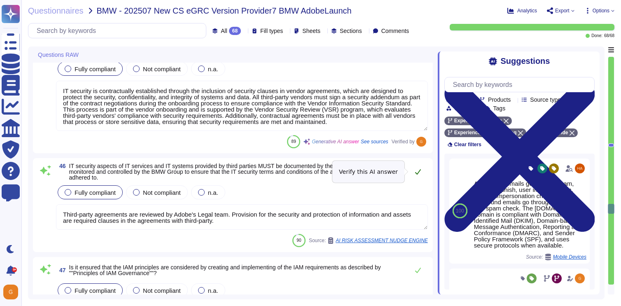
click at [417, 174] on icon at bounding box center [418, 171] width 6 height 5
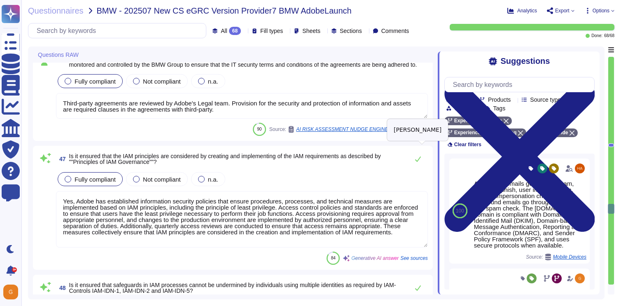
scroll to position [5452, 0]
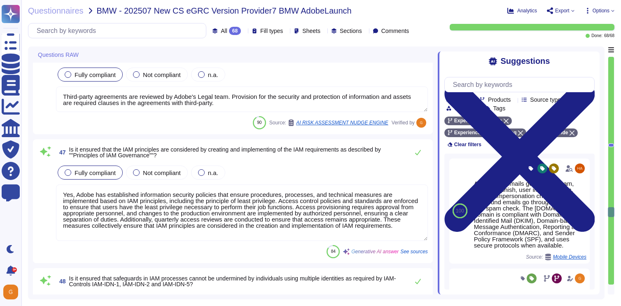
type textarea "Yes, external workers are granted remote network access only upon request, thei…"
click at [419, 154] on icon at bounding box center [418, 152] width 6 height 5
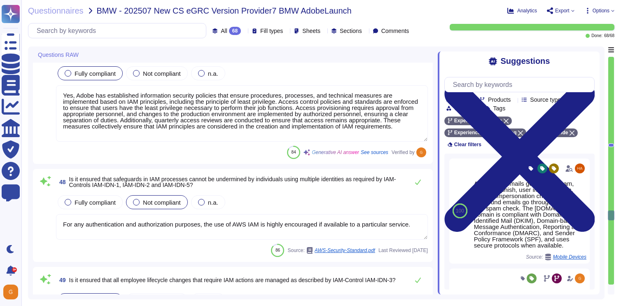
scroll to position [5552, 0]
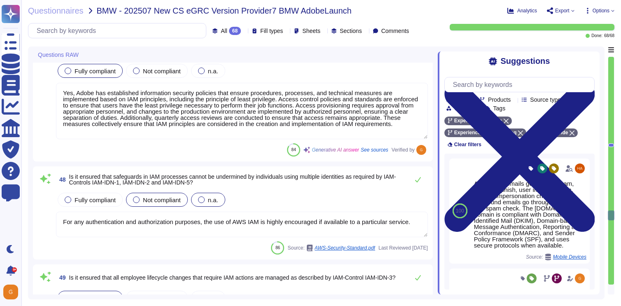
click at [218, 201] on span "n.a." at bounding box center [213, 199] width 10 height 7
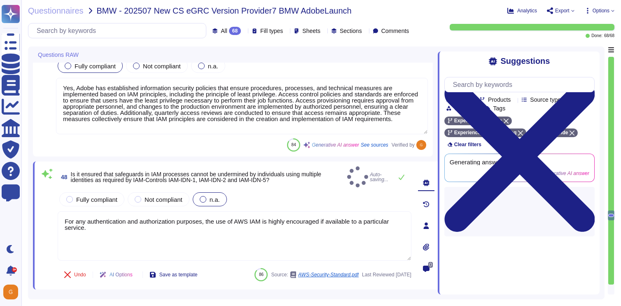
type textarea "Yes, external workers are granted remote network access only upon request, thei…"
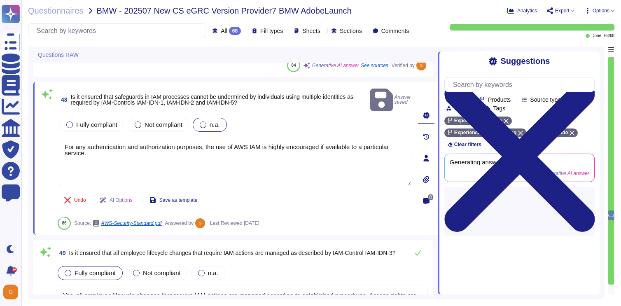
scroll to position [5633, 0]
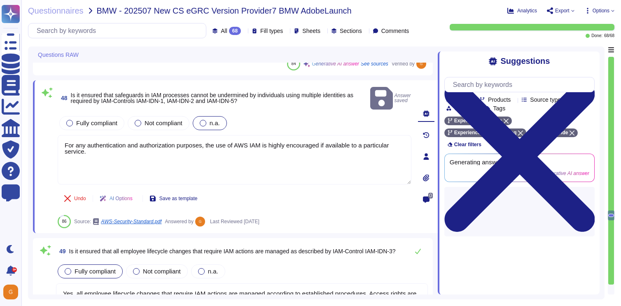
type textarea "Access to IT systems is ensured to be granted only to verified entities through…"
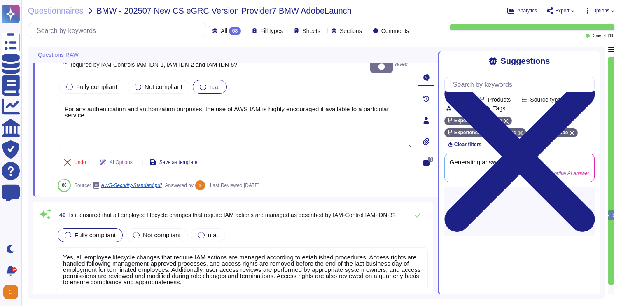
scroll to position [5691, 0]
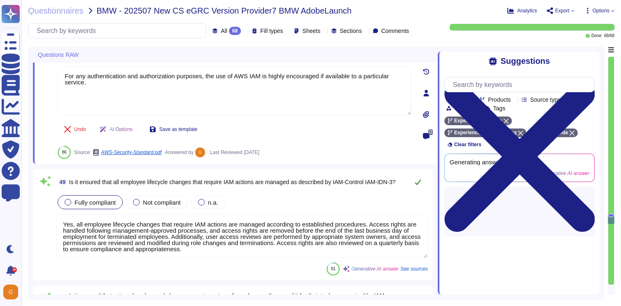
click at [417, 185] on icon at bounding box center [418, 182] width 7 height 7
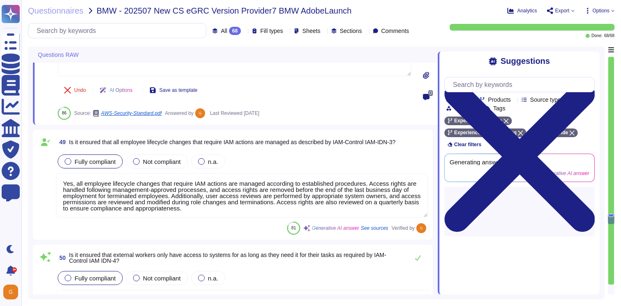
type textarea "Yes, authentication procedures are ensured to be secure through the implementat…"
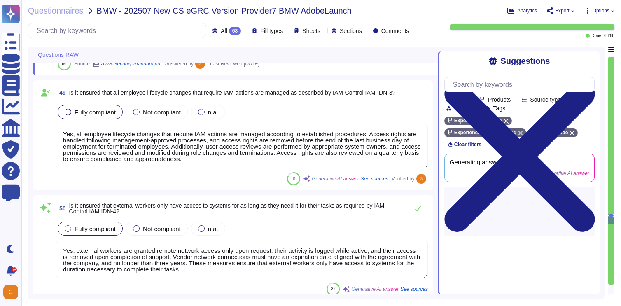
scroll to position [5775, 0]
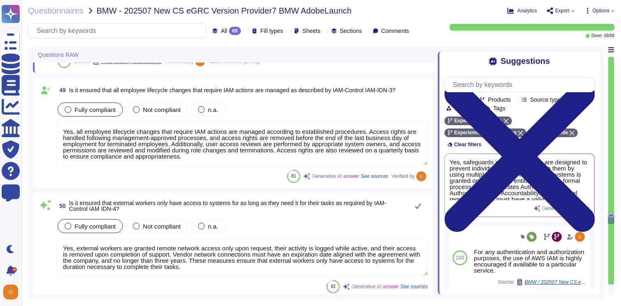
click at [420, 207] on icon at bounding box center [418, 206] width 7 height 7
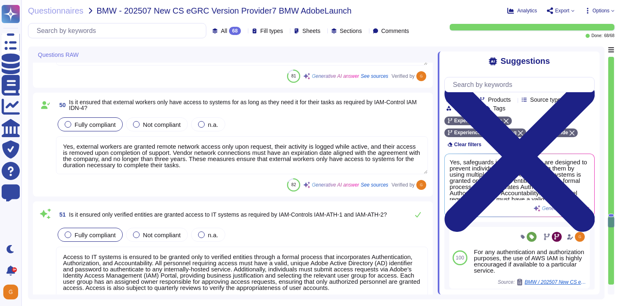
type textarea "Yes, the authentication procedures employed reflect the required security level…"
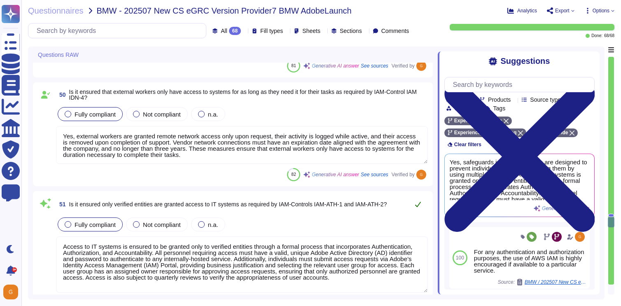
click at [415, 208] on button at bounding box center [418, 204] width 20 height 16
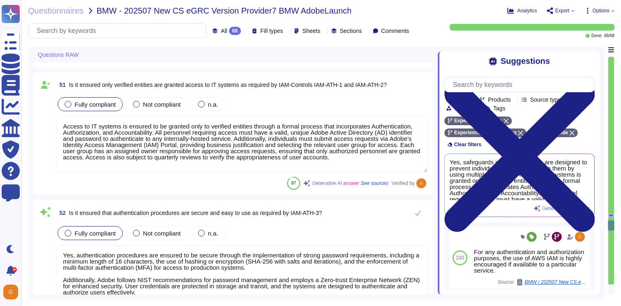
type textarea "Access rights and authorizations are managed based on the principle of least pr…"
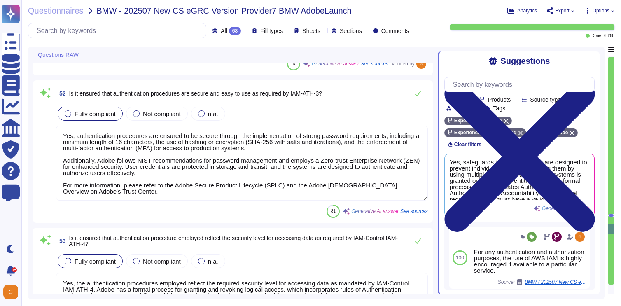
scroll to position [6113, 0]
type textarea "Transparency is ensured through the logging of user activities, which provides …"
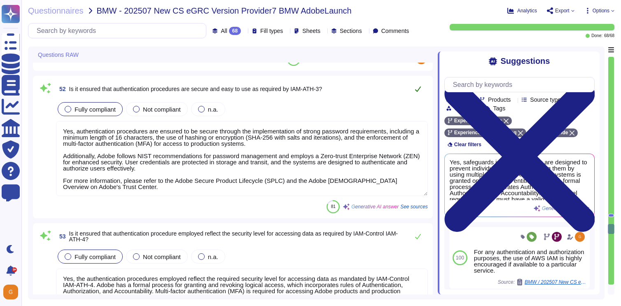
click at [418, 90] on icon at bounding box center [418, 88] width 6 height 5
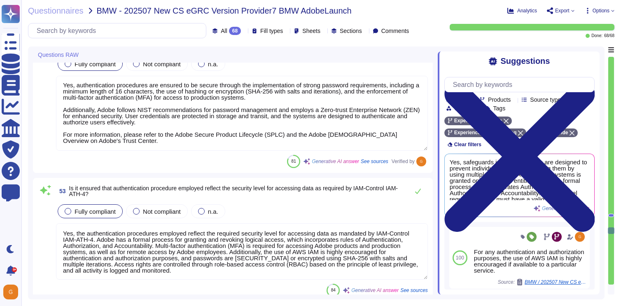
scroll to position [6161, 0]
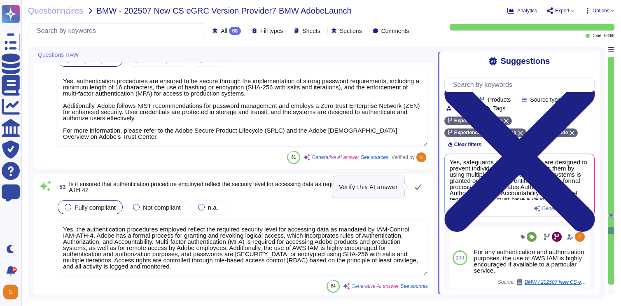
click at [419, 187] on icon at bounding box center [418, 187] width 7 height 7
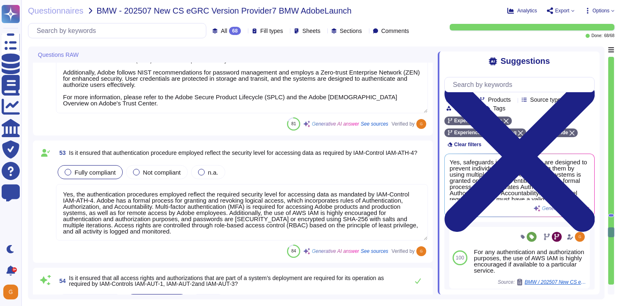
scroll to position [6254, 0]
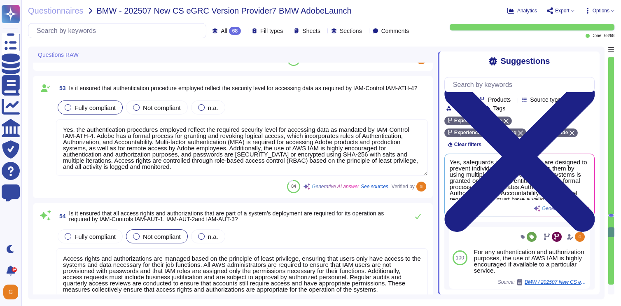
type textarea "No humans are permitted to have IAM users."
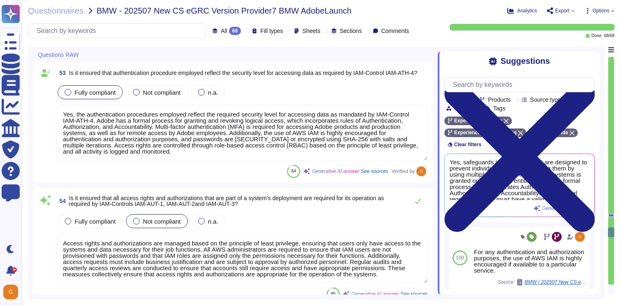
scroll to position [6280, 0]
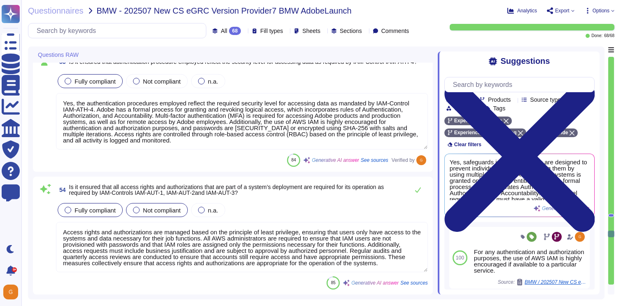
click at [97, 207] on span "Fully compliant" at bounding box center [95, 210] width 41 height 7
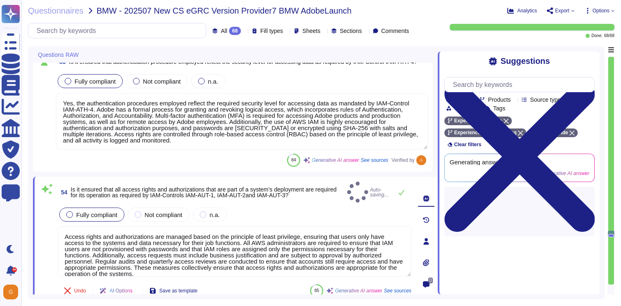
type textarea "No humans are permitted to have IAM users."
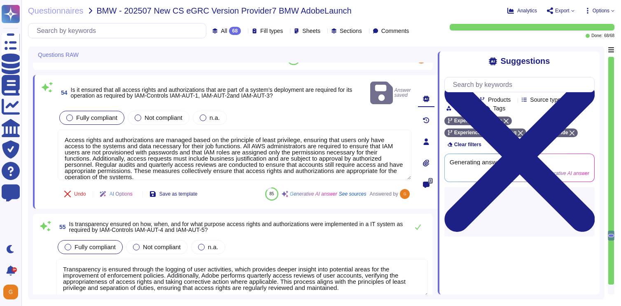
type textarea "Access requests are based on the actual business need as individuals requiring …"
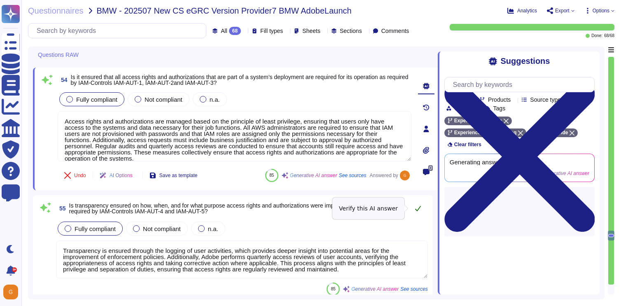
click at [420, 207] on icon at bounding box center [418, 208] width 6 height 5
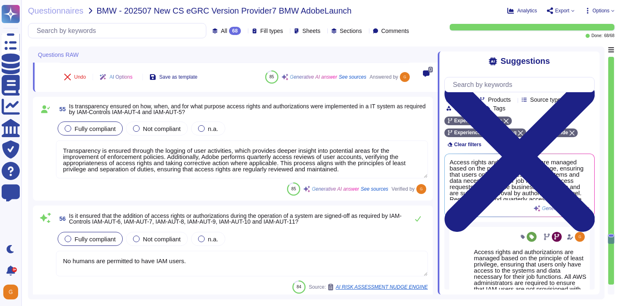
type textarea "Access rights and authorizations in our IT systems are reviewed on a quarterly …"
click at [192, 264] on textarea "No humans are permitted to have IAM users." at bounding box center [242, 265] width 372 height 26
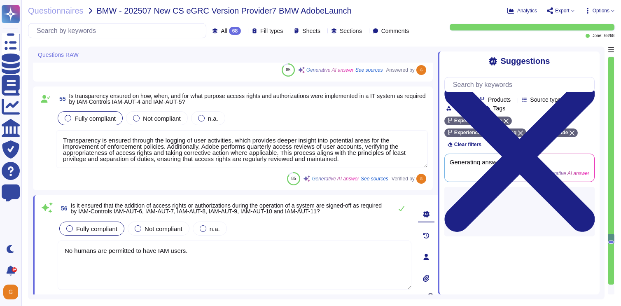
type textarea "Access rights and authorizations in our IT systems are reviewed on a quarterly …"
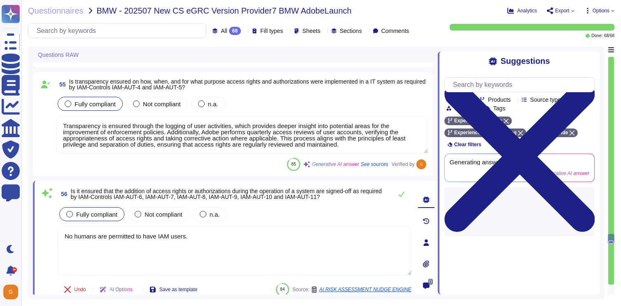
scroll to position [6512, 0]
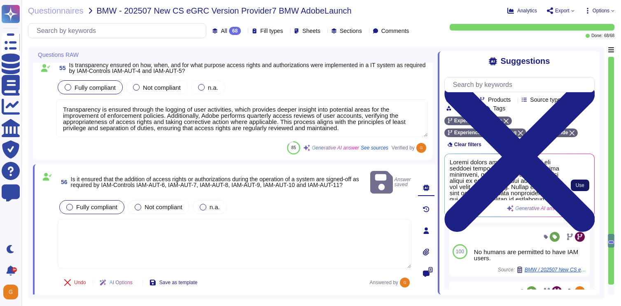
click at [571, 184] on button "Use" at bounding box center [580, 186] width 19 height 12
type textarea "Access rights and authorizations are managed based on the principle of least pr…"
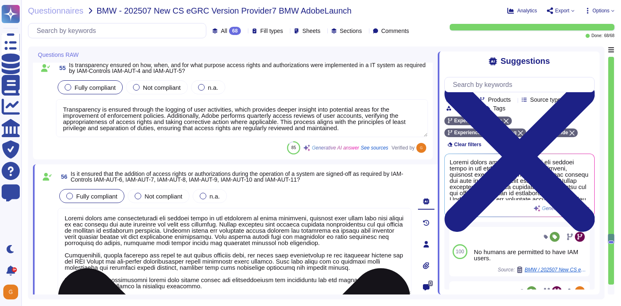
scroll to position [1, 0]
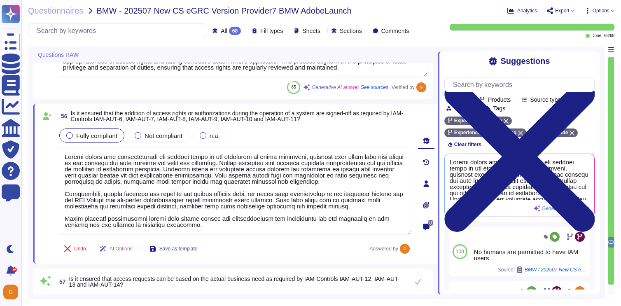
type textarea "Yes, Adobe maintains documentation of entitlements review, which is available f…"
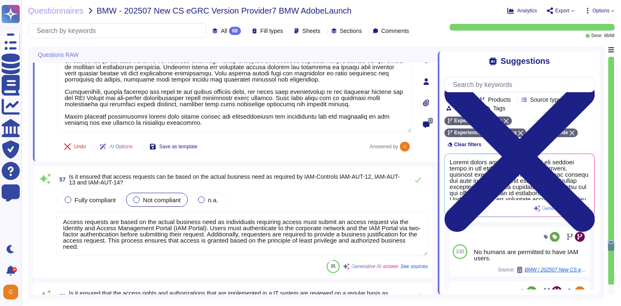
scroll to position [6682, 0]
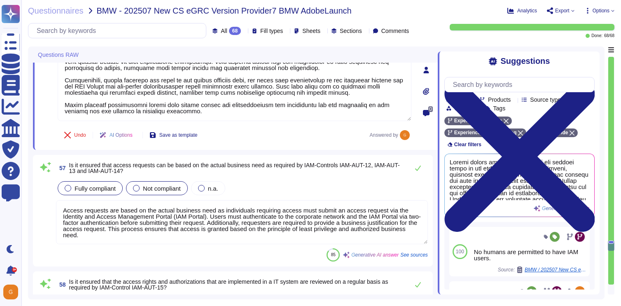
click at [82, 185] on span "Fully compliant" at bounding box center [95, 188] width 41 height 7
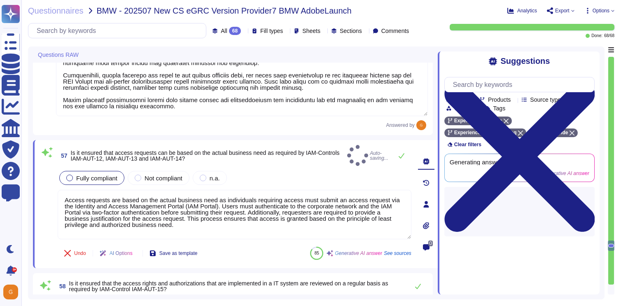
type textarea "Yes, Adobe maintains documentation of entitlements review, which is available f…"
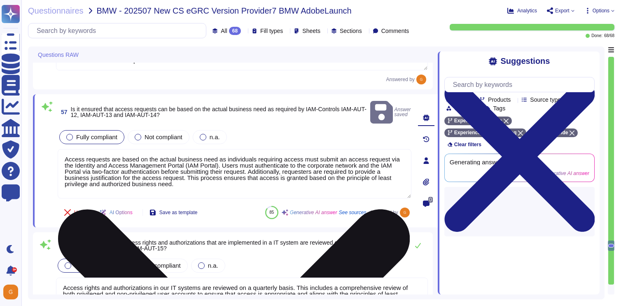
type textarea "Yes, unauthorized or improper access to IT systems is traceable. Systems that c…"
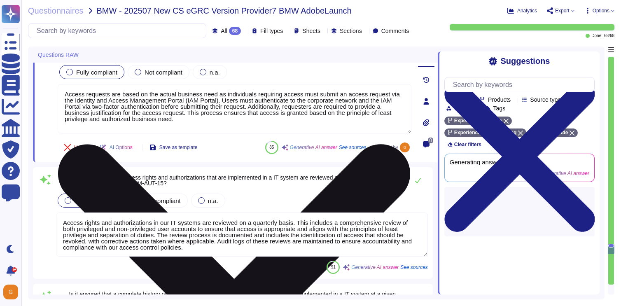
scroll to position [6797, 0]
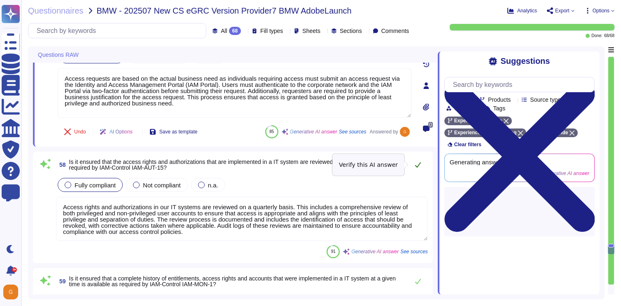
click at [415, 167] on icon at bounding box center [418, 164] width 7 height 7
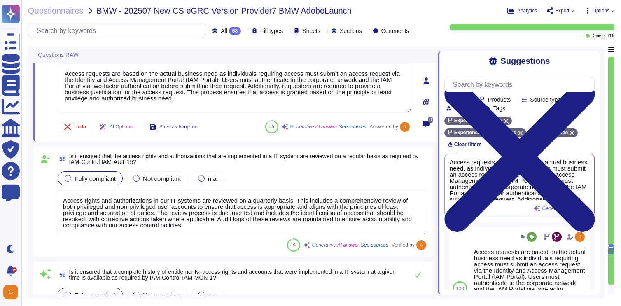
type textarea "Yes, privileged activities on specific IT systems can be traced in detail. Acce…"
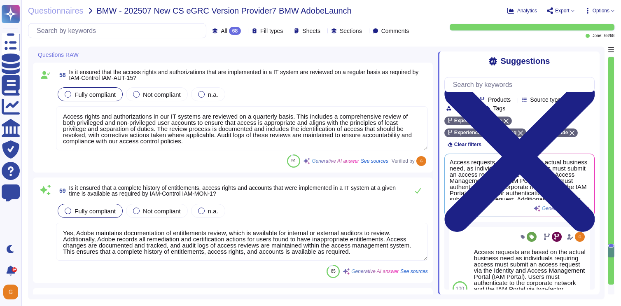
scroll to position [6880, 0]
click at [416, 190] on icon at bounding box center [418, 191] width 7 height 7
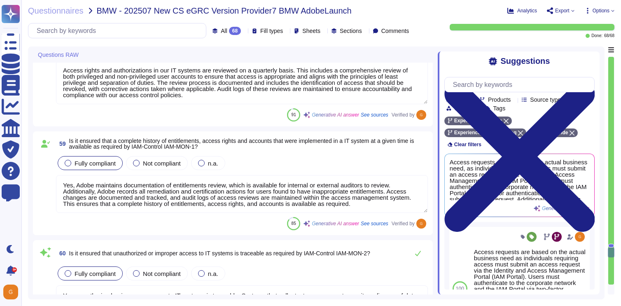
type textarea "No humans are permitted to have IAM users."
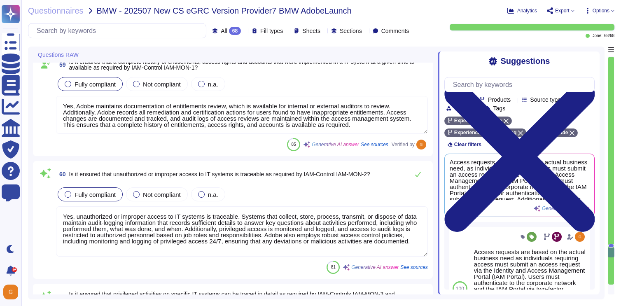
scroll to position [7006, 0]
click at [415, 175] on icon at bounding box center [418, 174] width 6 height 5
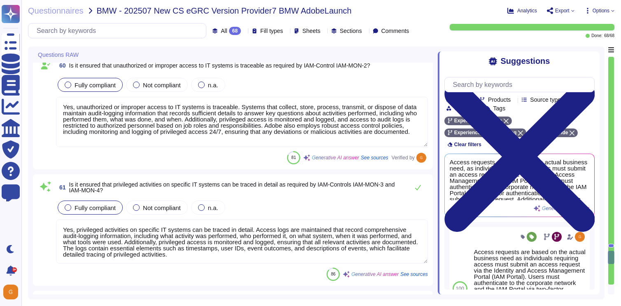
type textarea "The Adobe Zero-Trust Enterprise Network (ZEN) platform provides the foundation …"
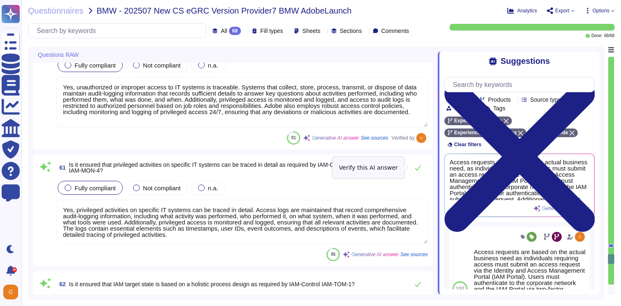
type textarea "As this is a SaaS solution, Adobe cannot review each customer's own policies an…"
click at [420, 166] on icon at bounding box center [418, 167] width 7 height 7
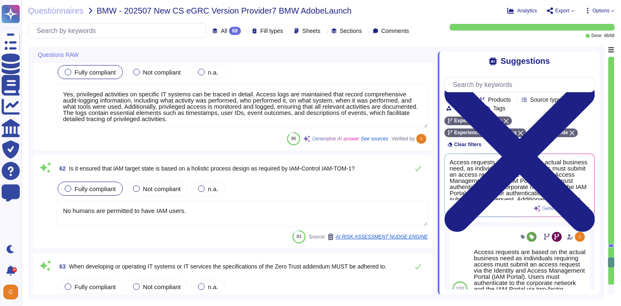
type textarea "Yes"
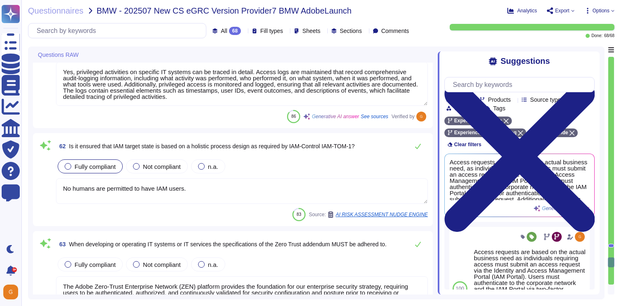
scroll to position [7256, 0]
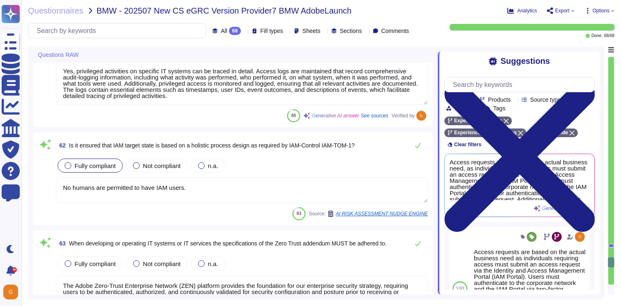
click at [234, 191] on textarea "No humans are permitted to have IAM users." at bounding box center [242, 190] width 372 height 26
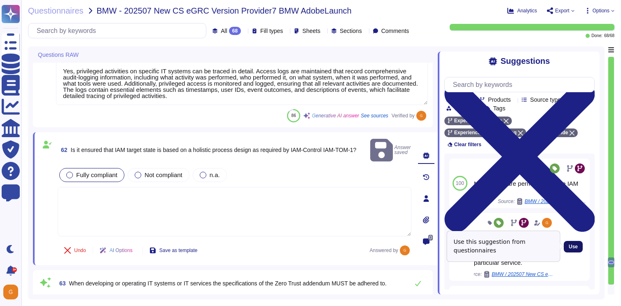
click at [571, 248] on span "Use" at bounding box center [573, 246] width 9 height 5
type textarea "For any authentication and authorization purposes, the use of AWS IAM is highly…"
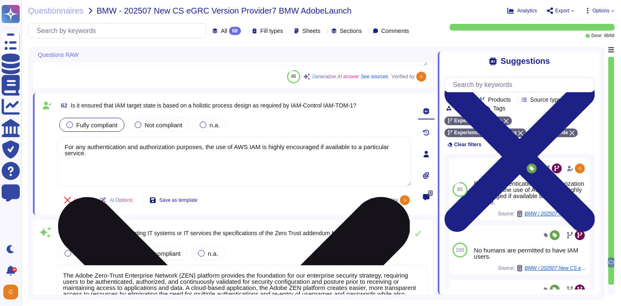
scroll to position [7329, 0]
type textarea "Yes"
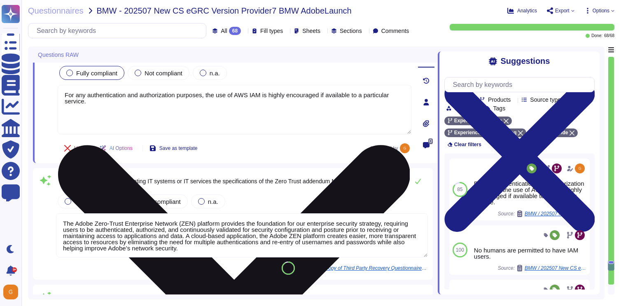
scroll to position [7344, 0]
type textarea "These Product Specific Terms and the Adobe Generative AI User Guidelines locate…"
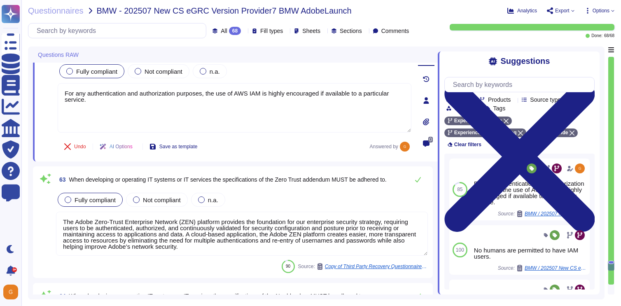
click at [86, 198] on span "Fully compliant" at bounding box center [95, 199] width 41 height 7
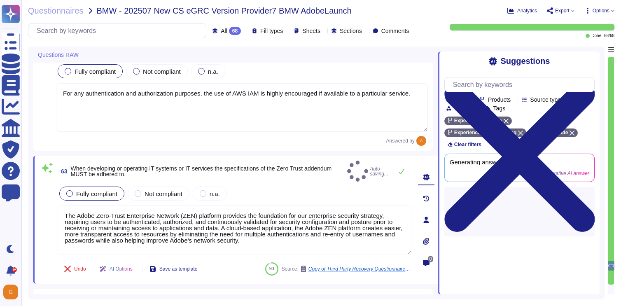
type textarea "These Product Specific Terms and the Adobe Generative AI User Guidelines locate…"
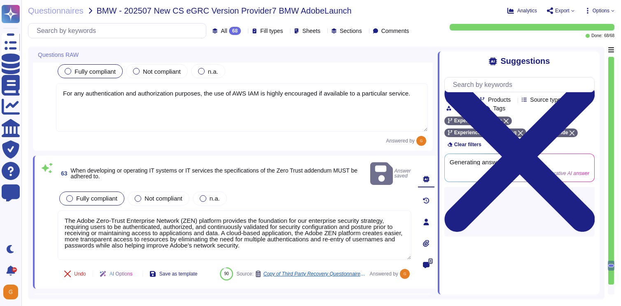
type textarea "These Product Specific Terms and the Adobe Generative AI User Guidelines locate…"
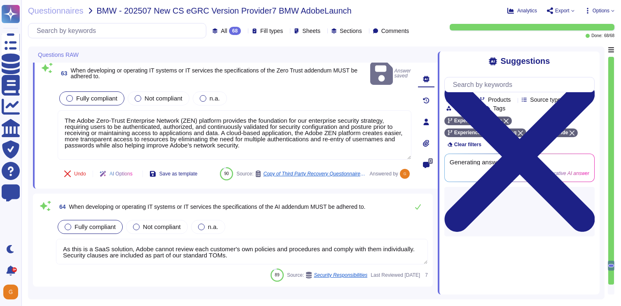
scroll to position [7445, 0]
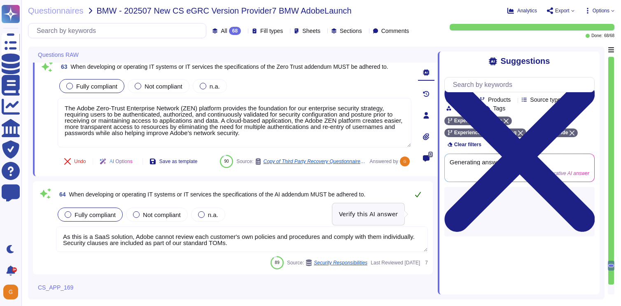
click at [416, 198] on icon at bounding box center [418, 194] width 7 height 7
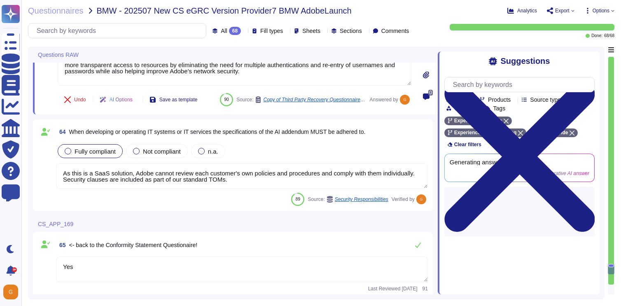
type textarea "Adobe is committed to developing and deploying AI systems in alignment with reg…"
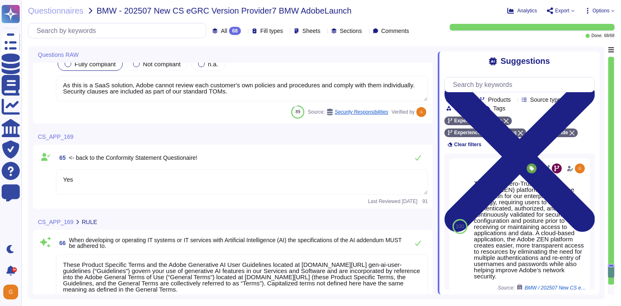
scroll to position [7617, 0]
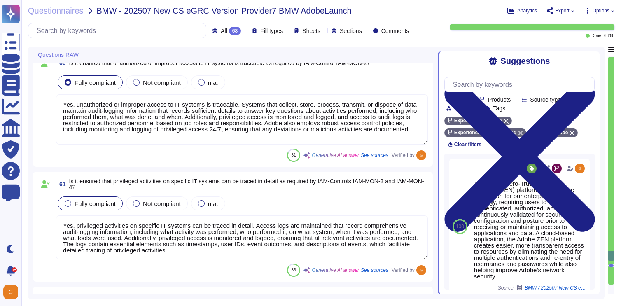
type textarea "Access requests are based on the actual business need as individuals requiring …"
type textarea "Access rights and authorizations in our IT systems are reviewed on a quarterly …"
type textarea "Yes, Adobe maintains documentation of entitlements review, which is available f…"
type textarea "Yes, unauthorized or improper access to IT systems is traceable. Systems that c…"
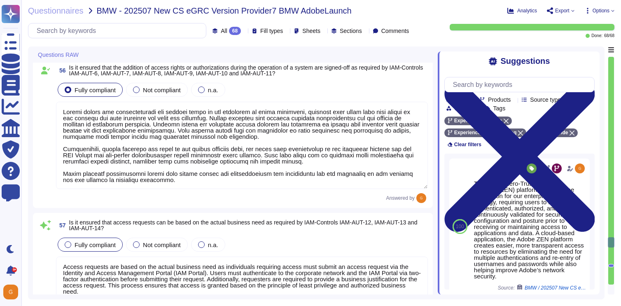
type textarea "Access rights and authorizations are managed based on the principle of least pr…"
type textarea "Transparency is ensured through the logging of user activities, which provides …"
type textarea "Access rights and authorizations are managed based on the principle of least pr…"
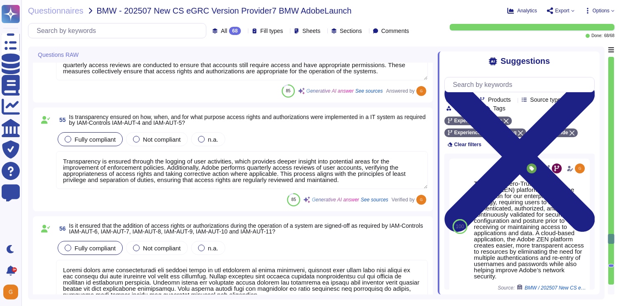
type textarea "Yes, the authentication procedures employed reflect the required security level…"
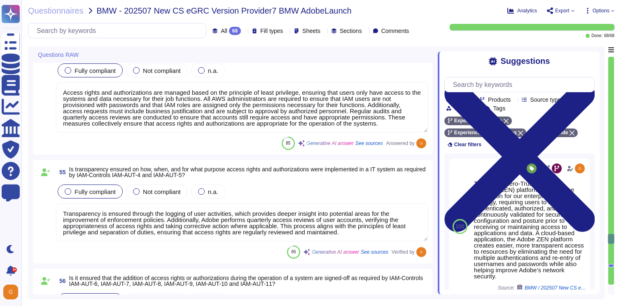
type textarea "Yes, authentication procedures are ensured to be secure through the implementat…"
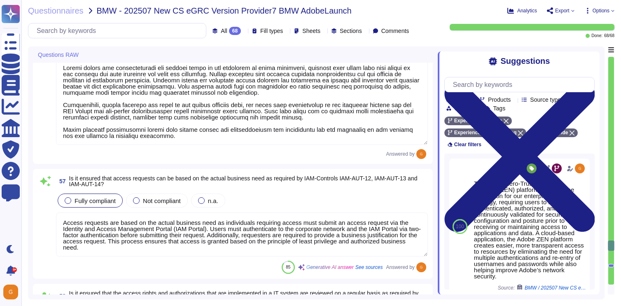
type textarea "Access rights and authorizations in our IT systems are reviewed on a quarterly …"
type textarea "Yes, Adobe maintains documentation of entitlements review, which is available f…"
type textarea "Yes, unauthorized or improper access to IT systems is traceable. Systems that c…"
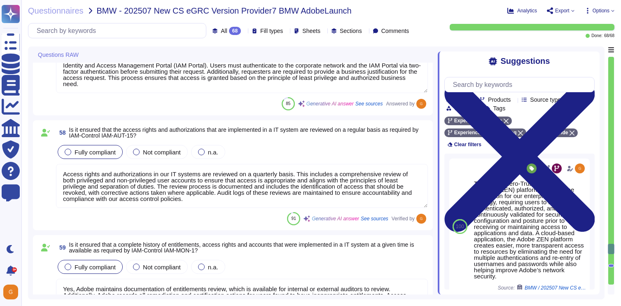
type textarea "Yes, privileged activities on specific IT systems can be traced in detail. Acce…"
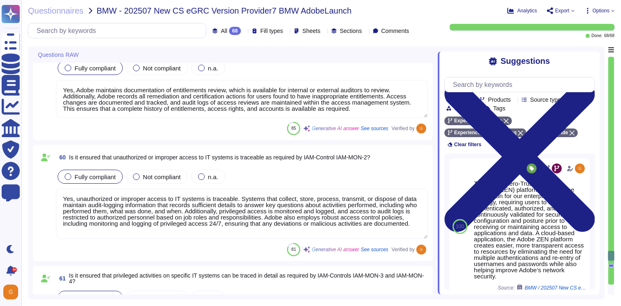
type textarea "For any authentication and authorization purposes, the use of AWS IAM is highly…"
type textarea "The Adobe Zero-Trust Enterprise Network (ZEN) platform provides the foundation …"
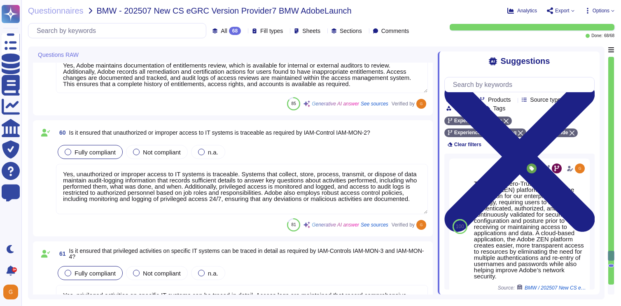
scroll to position [1, 0]
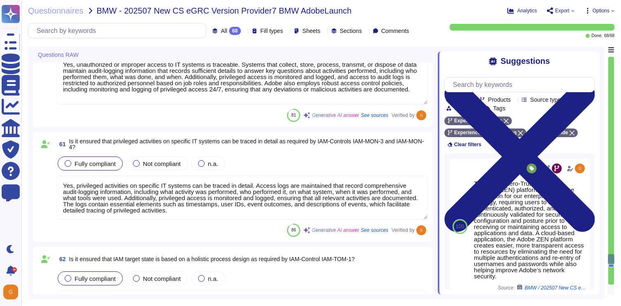
type textarea "As this is a SaaS solution, Adobe cannot review each customer's own policies an…"
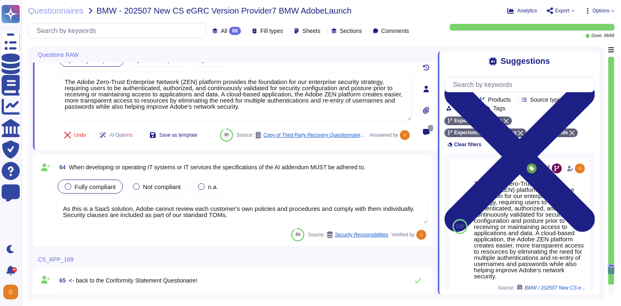
type textarea "Yes"
type textarea "These Product Specific Terms and the Adobe Generative AI User Guidelines locate…"
type textarea "Adobe is committed to developing and deploying AI systems in alignment with reg…"
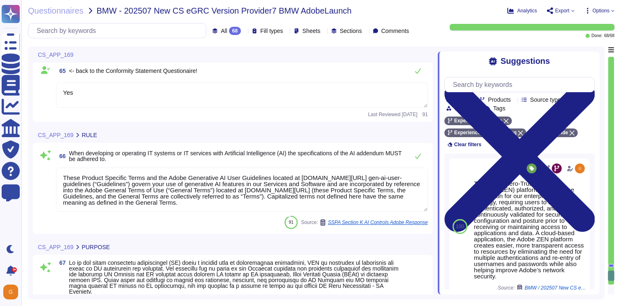
scroll to position [7641, 0]
click at [238, 203] on textarea "These Product Specific Terms and the Adobe Generative AI User Guidelines locate…" at bounding box center [242, 190] width 372 height 44
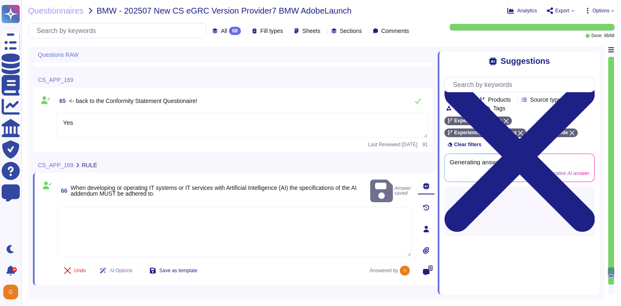
scroll to position [7584, 0]
type textarea "The Adobe Zero-Trust Enterprise Network (ZEN) platform provides the foundation …"
type textarea "As this is a SaaS solution, Adobe cannot review each customer's own policies an…"
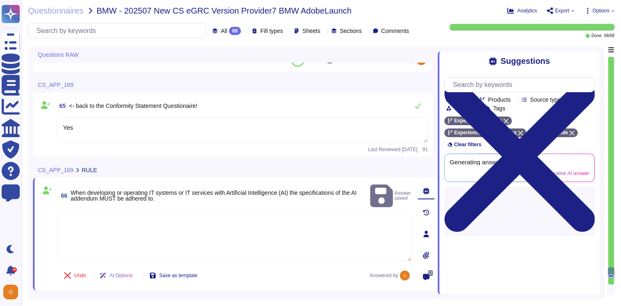
click at [402, 125] on textarea "Yes" at bounding box center [242, 130] width 372 height 26
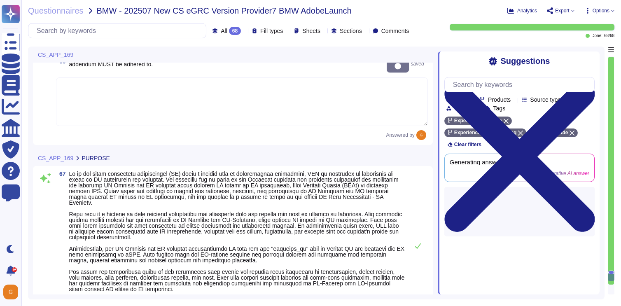
scroll to position [7756, 0]
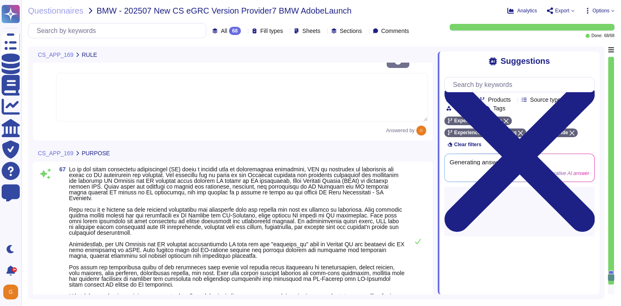
type textarea "AI Assistant in [GEOGRAPHIC_DATA] currently leverages Microsoft’s Azure OpenAI …"
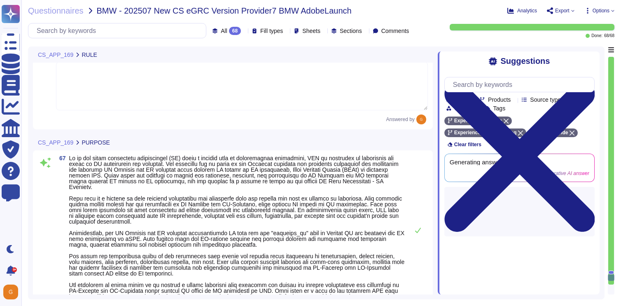
click at [342, 219] on span at bounding box center [237, 230] width 336 height 150
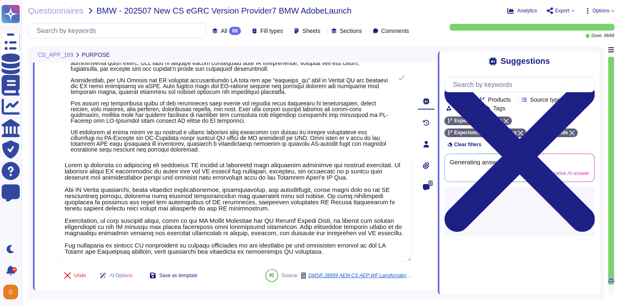
scroll to position [6, 0]
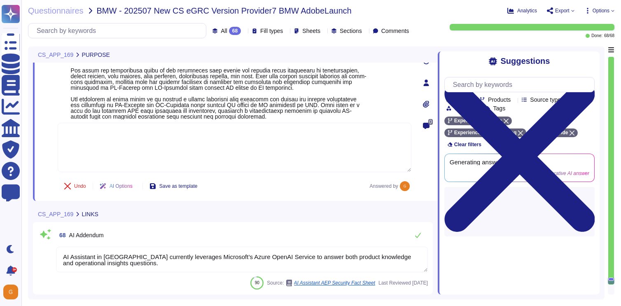
scroll to position [7947, 0]
click at [369, 258] on textarea "AI Assistant in [GEOGRAPHIC_DATA] currently leverages Microsoft’s Azure OpenAI …" at bounding box center [242, 260] width 372 height 26
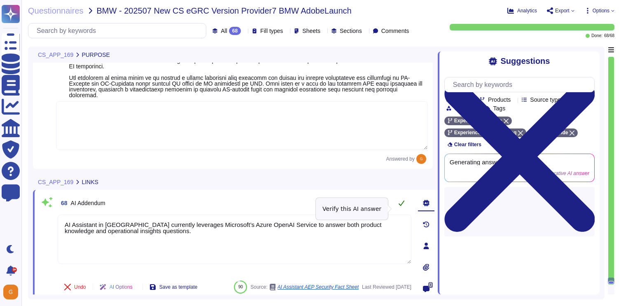
click at [403, 206] on icon at bounding box center [402, 203] width 6 height 5
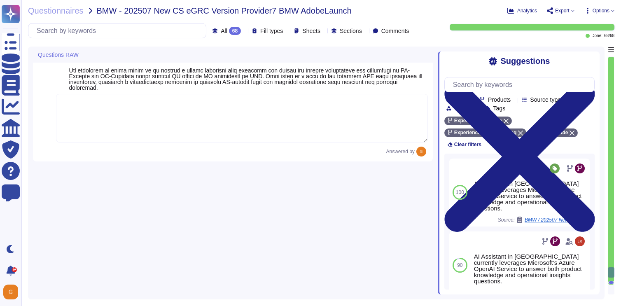
type textarea "Yes, privileged activities on specific IT systems can be traced in detail. Acce…"
type textarea "For any authentication and authorization purposes, the use of AWS IAM is highly…"
type textarea "The Adobe Zero-Trust Enterprise Network (ZEN) platform provides the foundation …"
type textarea "As this is a SaaS solution, Adobe cannot review each customer's own policies an…"
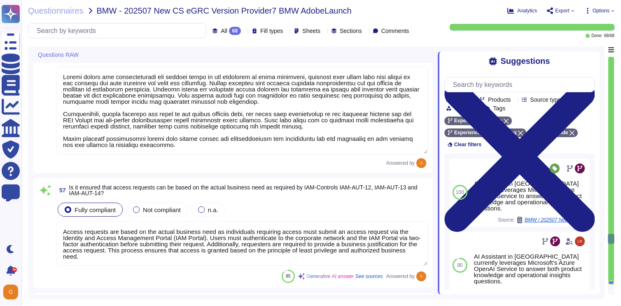
type textarea "Yes, the authentication procedures employed reflect the required security level…"
type textarea "Access rights and authorizations are managed based on the principle of least pr…"
type textarea "Transparency is ensured through the logging of user activities, which provides …"
type textarea "Access rights and authorizations are managed based on the principle of least pr…"
type textarea "Access requests are based on the actual business need as individuals requiring …"
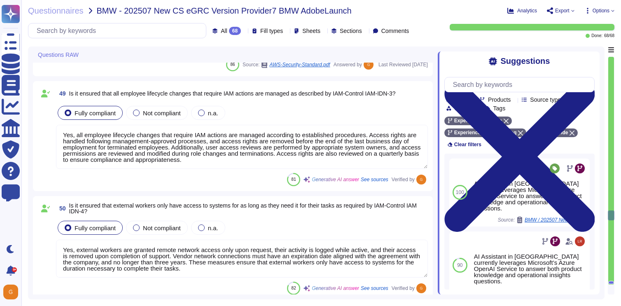
type textarea "IT security is contractually established through the inclusion of security clau…"
type textarea "Third-party agreements are reviewed by Adobe's Legal team. Provision for the se…"
type textarea "Yes, Adobe has established information security policies that ensure procedures…"
type textarea "For any authentication and authorization purposes, the use of AWS IAM is highly…"
type textarea "Yes, all employee lifecycle changes that require IAM actions are managed accord…"
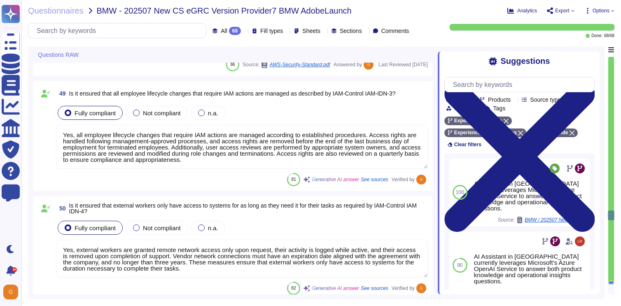
type textarea "Yes, external workers are granted remote network access only upon request, thei…"
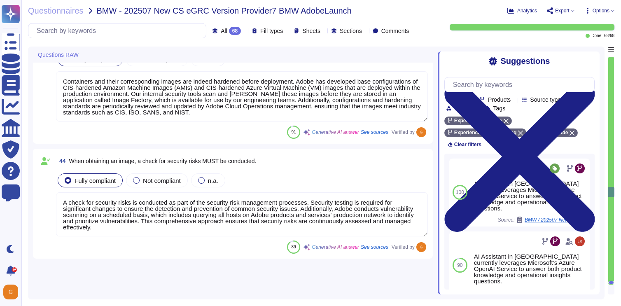
type textarea "Adobe's internal SPLC and vulnerability management processes include manual and…"
type textarea "Adobe does not use customer data outside of production environments. Test data …"
type textarea "The responsibility for a deployed container is documented through the requireme…"
type textarea "Containerized applications are isolated through multiple security boundaries, i…"
type textarea "Containers and their corresponding images are indeed hardened before deployment…"
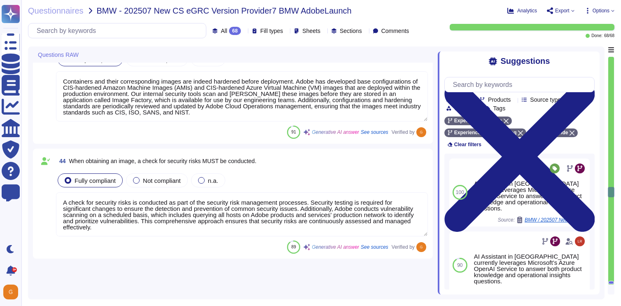
type textarea "A check for security risks is conducted as part of the security risk management…"
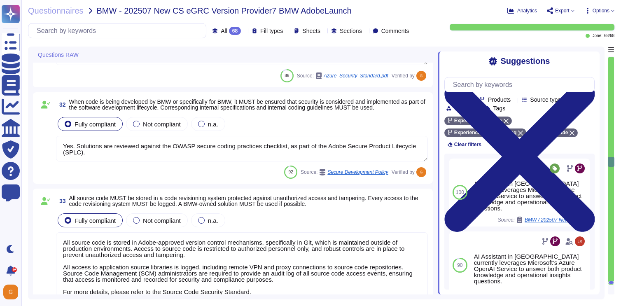
type textarea "Key management is ensured according to protection requirements through the impl…"
type textarea "The requirement here is that production must have its own Azure subscription, b…"
type textarea "Yes. Solutions are reviewed against the OWASP secure coding practices checklist…"
type textarea "All source code is stored in Adobe-approved version control mechanisms, specifi…"
type textarea "All access paths in developed software without proper authorization must be rem…"
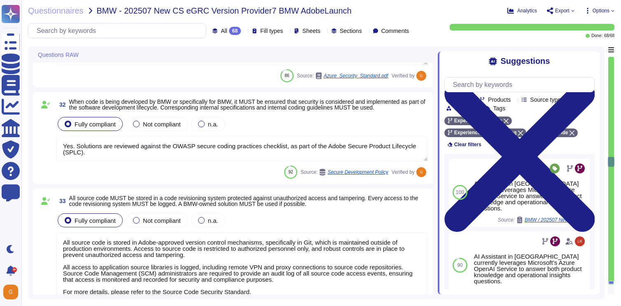
type textarea "The administration of IT systems and IT services at Adobe is conducted through …"
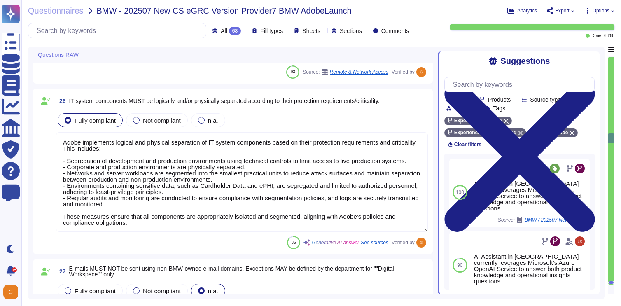
type textarea "Adobe maintains separate development, test, and production environments to ensu…"
type textarea "At Adobe, development software must be used only within designated development …"
type textarea "Data classified as strictly confidential or higher is required to be encrypted …"
type textarea "Remote access requires two-factor authentication with an RSA security token thr…"
type textarea "Adobe implements logical and physical separation of IT system components based …"
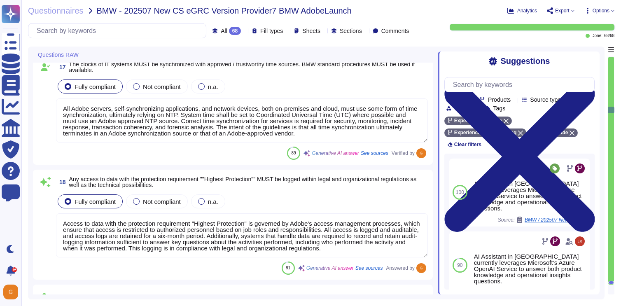
type textarea "Audit logs are reviewed on a regular basis for security events, and reviews are…"
type textarea "All changes to IT systems and IT services are tracked and documented through Ad…"
type textarea "- Access to audit logs is governed by Adobe's access management processes and i…"
type textarea "All Adobe servers, self-synchronizing applications, and network devices, both o…"
type textarea "Access to data with the protection requirement "Highest Protection" is governed…"
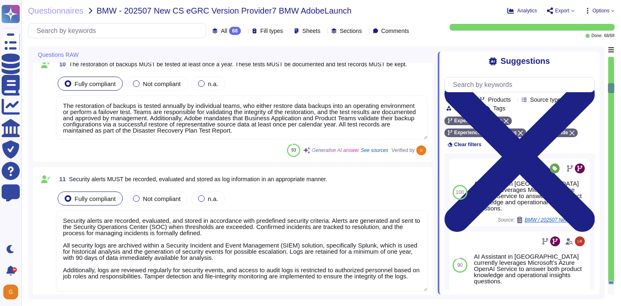
type textarea "For business, application, and configuration data, a backup process is document…"
type textarea "Backup procedures are defined and documented in accordance with business-relate…"
type textarea "The restoration of backups is tested annually by individual teams, who either r…"
type textarea "Security alerts are recorded, evaluated, and stored in accordance with predefin…"
type textarea "Compliant."
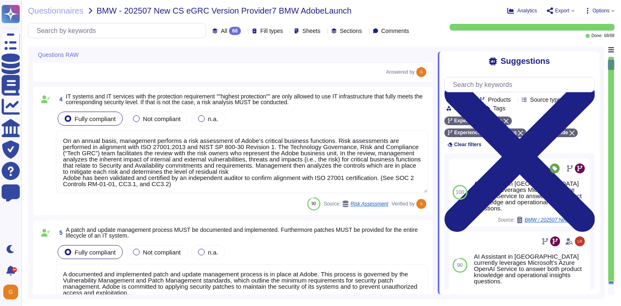
scroll to position [79, 0]
type textarea "For more details, please refer to the Cryptography Standard and Key Management …"
type textarea "Adobe complies with all applicable privacy and data security laws and regulatio…"
type textarea "On an annual basis, management performs a risk assessment of Adobe’s critical b…"
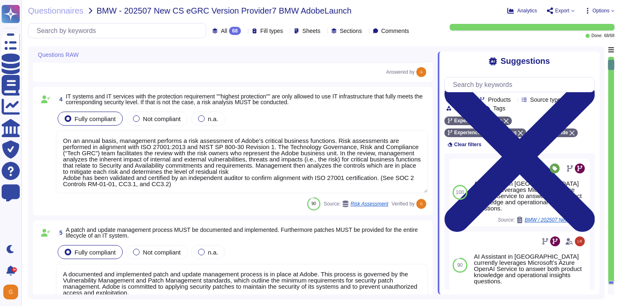
type textarea "A documented and implemented patch and update management process is in place at…"
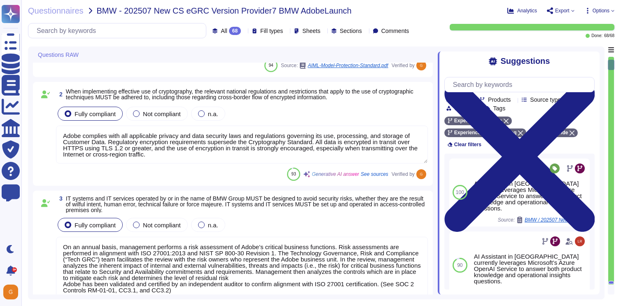
scroll to position [0, 0]
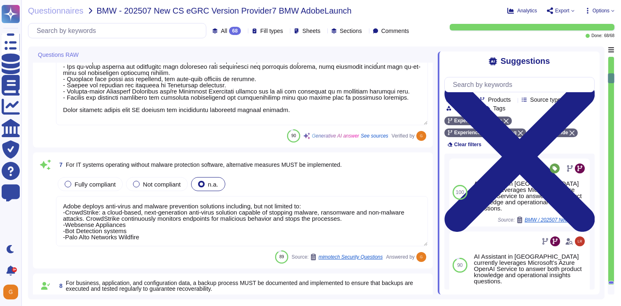
type textarea "Adobe implements comprehensive anti-malware protection mechanisms across its IT…"
type textarea "Adobe deploys anti-virus and malware prevention solutions including, but not li…"
type textarea "For business, application, and configuration data, a backup process is document…"
type textarea "Backup procedures are defined and documented in accordance with business-relate…"
type textarea "The restoration of backups is tested annually by individual teams, who either r…"
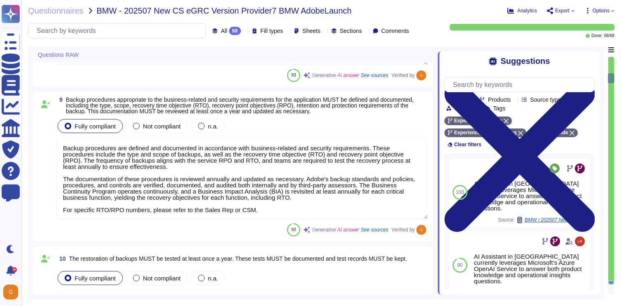
scroll to position [1218, 0]
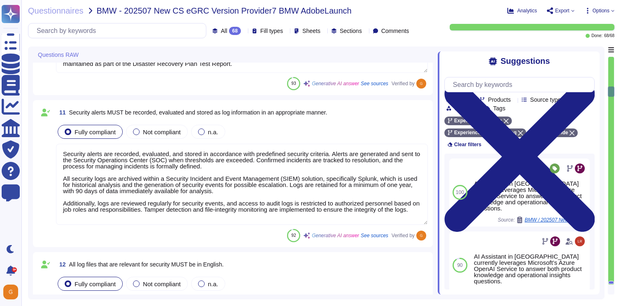
type textarea "Security alerts are recorded, evaluated, and stored in accordance with predefin…"
type textarea "Compliant."
type textarea "All changes to user access rights are logged, and the use of system utilities i…"
type textarea "Audit logs are reviewed on a regular basis for security events, and reviews are…"
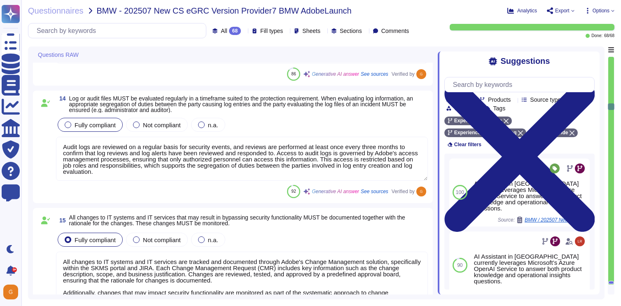
type textarea "All changes to IT systems and IT services are tracked and documented through Ad…"
type textarea "- Access to audit logs is governed by Adobe's access management processes and i…"
type textarea "All Adobe servers, self-synchronizing applications, and network devices, both o…"
type textarea "Access to data with the protection requirement "Highest Protection" is governed…"
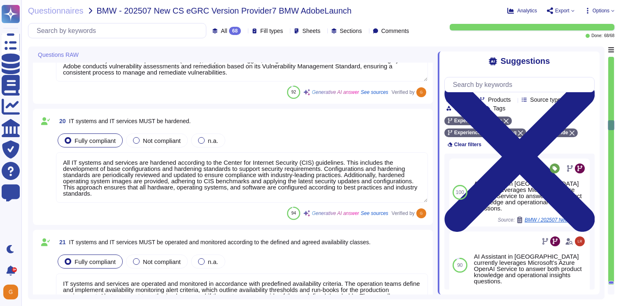
scroll to position [2406, 0]
type textarea "Identified vulnerabilities of IT systems and IT services are documented, assess…"
type textarea "All IT systems and services are hardened according to the Center for Internet S…"
type textarea "IT systems and services are operated and monitored in accordance with predefine…"
type textarea "Adobe maintains separate development, test, and production environments to ensu…"
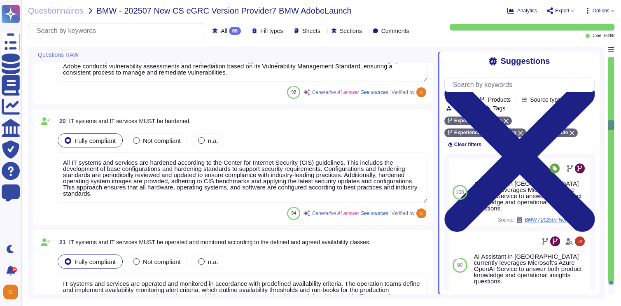
type textarea "At Adobe, development software must be used only within designated development …"
type textarea "Data classified as strictly confidential or higher is required to be encrypted …"
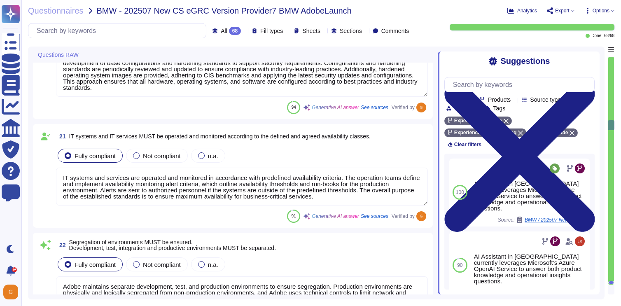
scroll to position [1, 0]
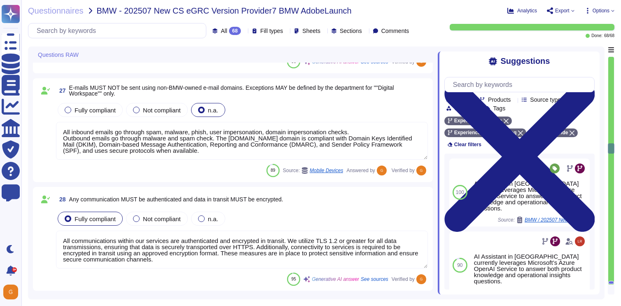
type textarea "Adobe implements logical and physical separation of IT system components based …"
type textarea "All inbound emails go through spam, malware, phish, user impersonation, domain …"
type textarea "All communications within our services are authenticated and encrypted in trans…"
type textarea "All data at rest is encrypted by the cloud service provider by default. Adobe u…"
type textarea "Key management is ensured according to protection requirements through the impl…"
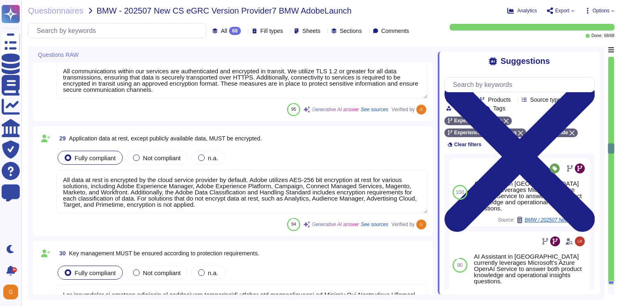
scroll to position [3505, 0]
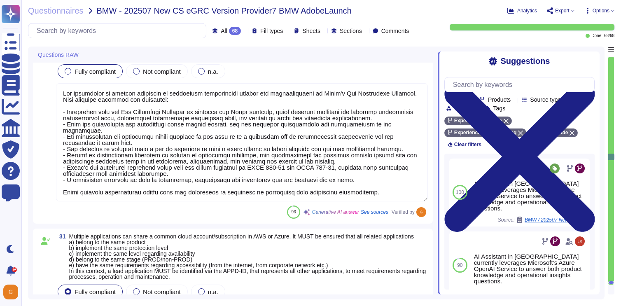
type textarea "The requirement here is that production must have its own Azure subscription, b…"
type textarea "Yes. Solutions are reviewed against the OWASP secure coding practices checklist…"
type textarea "All source code is stored in Adobe-approved version control mechanisms, specifi…"
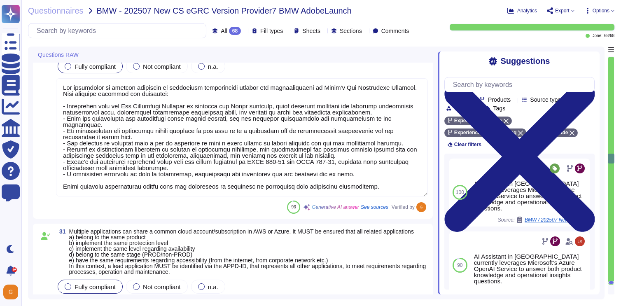
type textarea "All access paths in developed software without proper authorization must be rem…"
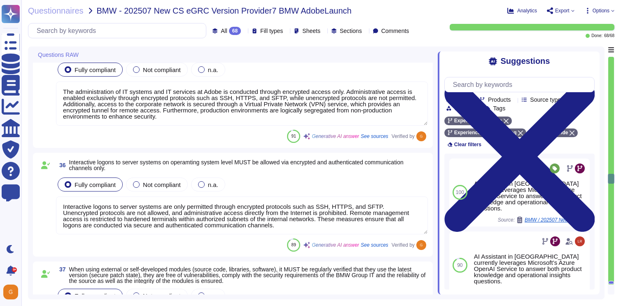
type textarea "The administration of IT systems and IT services at Adobe is conducted through …"
type textarea "Interactive logons to server systems are only permitted through encrypted proto…"
type textarea "Adobe closely monitors the usage of third-party components in its products and …"
type textarea "Adobe maintains segmented development and production environments for DPS, usin…"
type textarea "Adobe's internal SPLC and vulnerability management processes include manual and…"
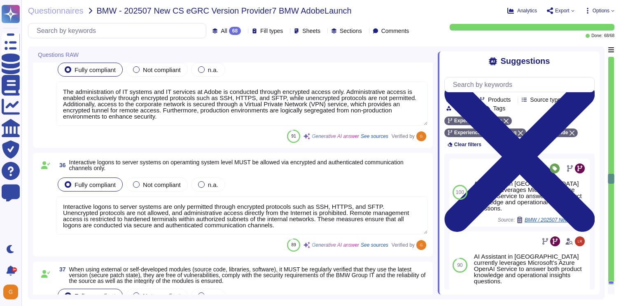
type textarea "Adobe does not use customer data outside of production environments. Test data …"
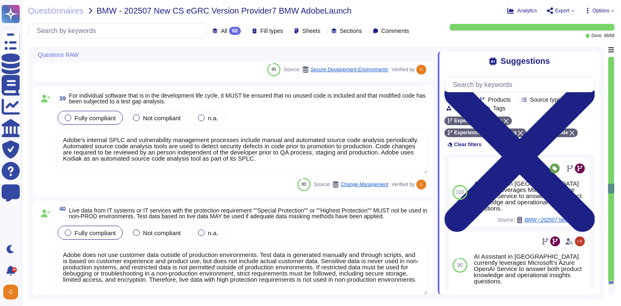
type textarea "The responsibility for a deployed container is documented through the requireme…"
type textarea "Containerized applications are isolated through multiple security boundaries, i…"
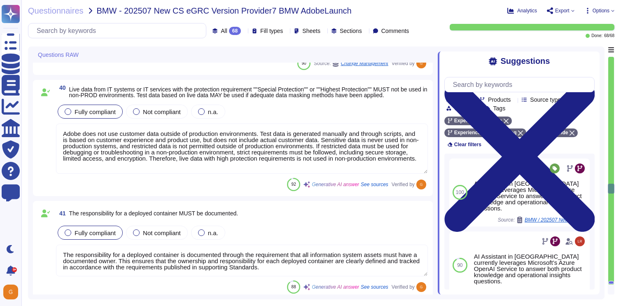
type textarea "Containers and their corresponding images are indeed hardened before deployment…"
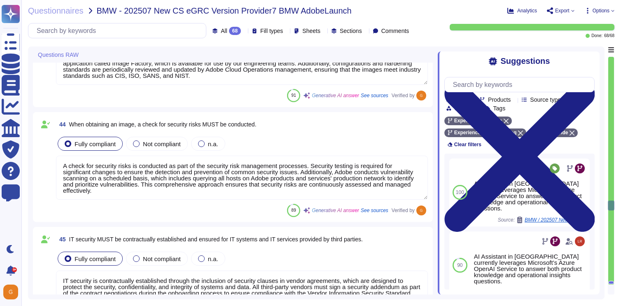
type textarea "A check for security risks is conducted as part of the security risk management…"
type textarea "IT security is contractually established through the inclusion of security clau…"
type textarea "Third-party agreements are reviewed by Adobe's Legal team. Provision for the se…"
type textarea "Yes, Adobe has established information security policies that ensure procedures…"
type textarea "For any authentication and authorization purposes, the use of AWS IAM is highly…"
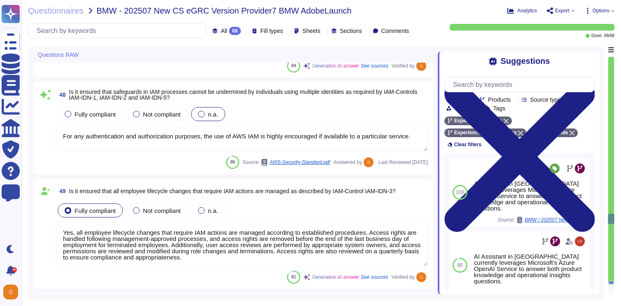
type textarea "Yes, all employee lifecycle changes that require IAM actions are managed accord…"
type textarea "Yes, external workers are granted remote network access only upon request, thei…"
type textarea "Access to IT systems is ensured to be granted only to verified entities through…"
type textarea "Yes, authentication procedures are ensured to be secure through the implementat…"
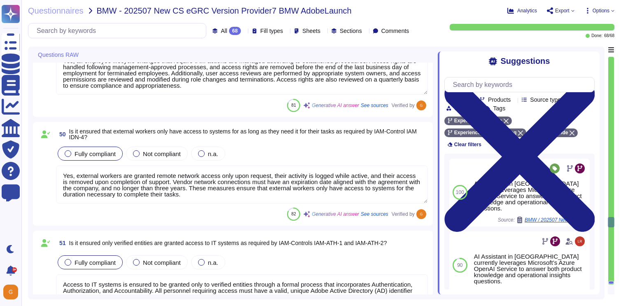
type textarea "Yes, the authentication procedures employed reflect the required security level…"
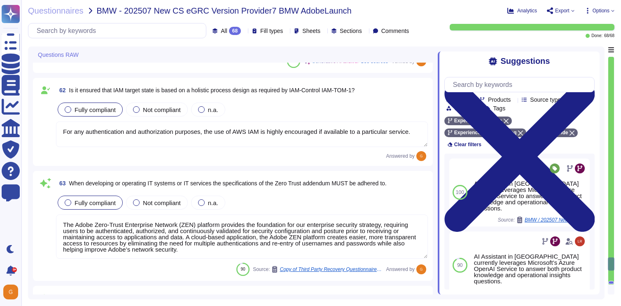
scroll to position [7195, 0]
